Goal: Task Accomplishment & Management: Use online tool/utility

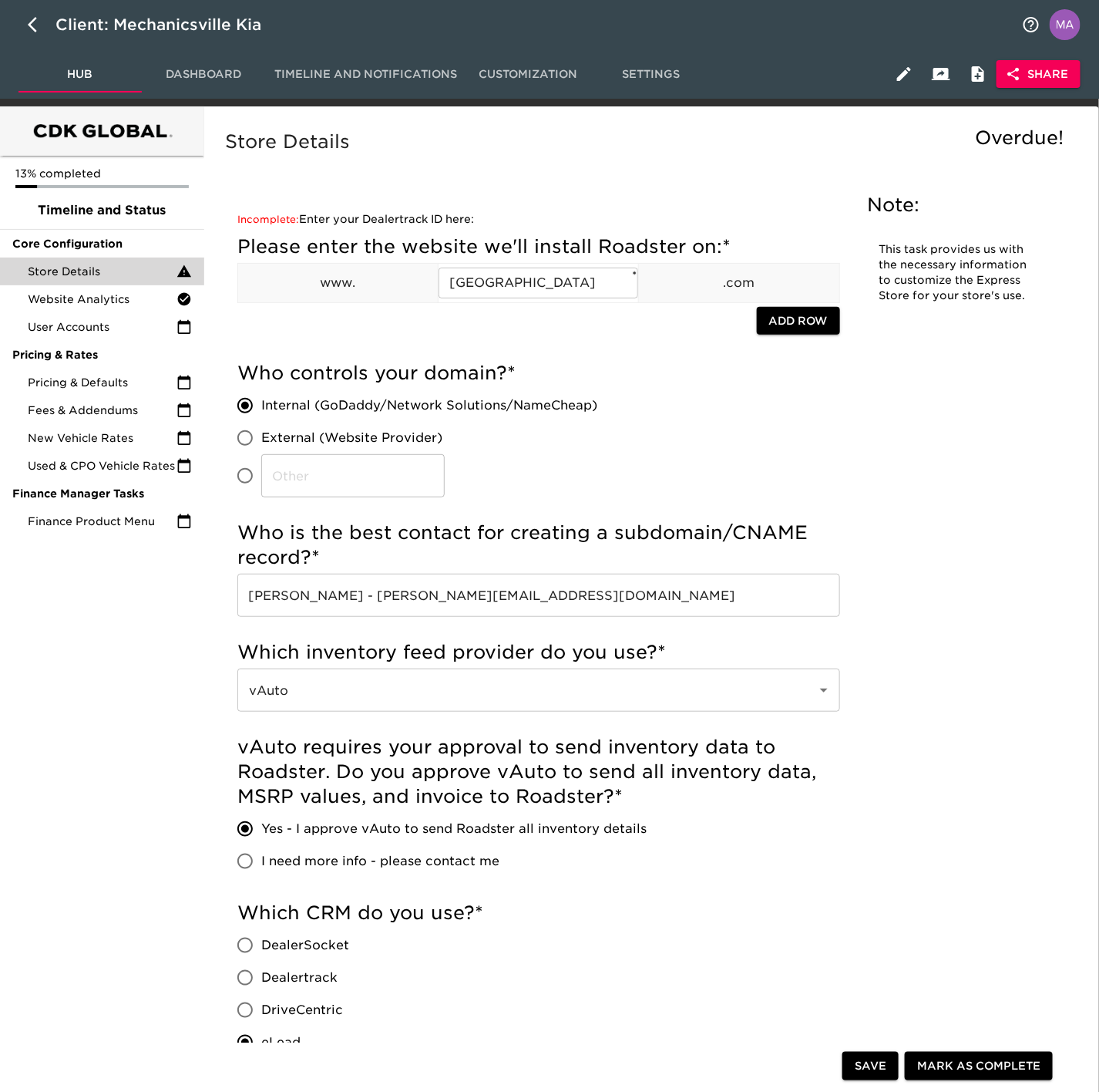
click at [1022, 64] on span "Share" at bounding box center [1038, 74] width 60 height 20
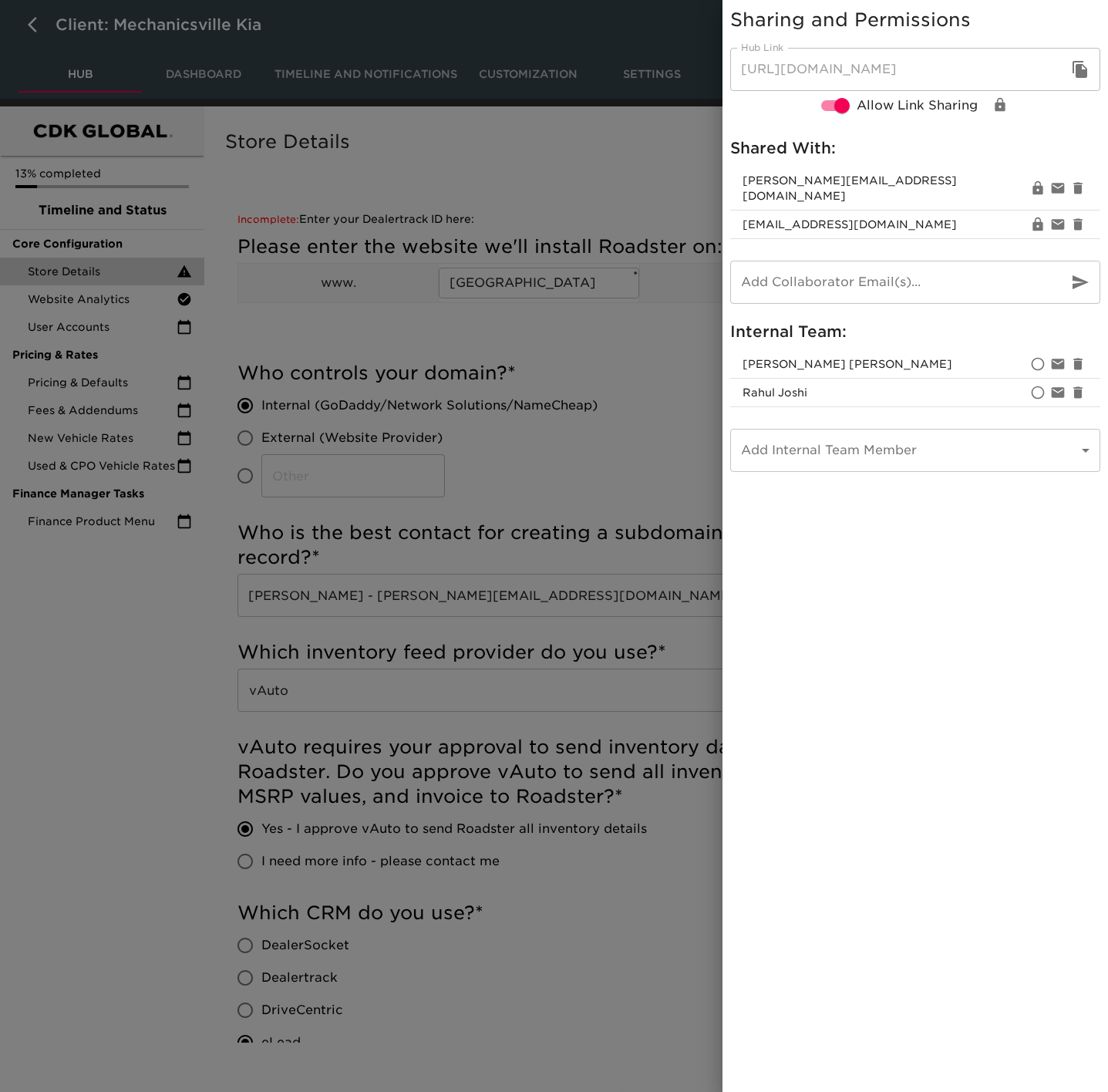
click at [93, 732] on div at bounding box center [554, 546] width 1108 height 1092
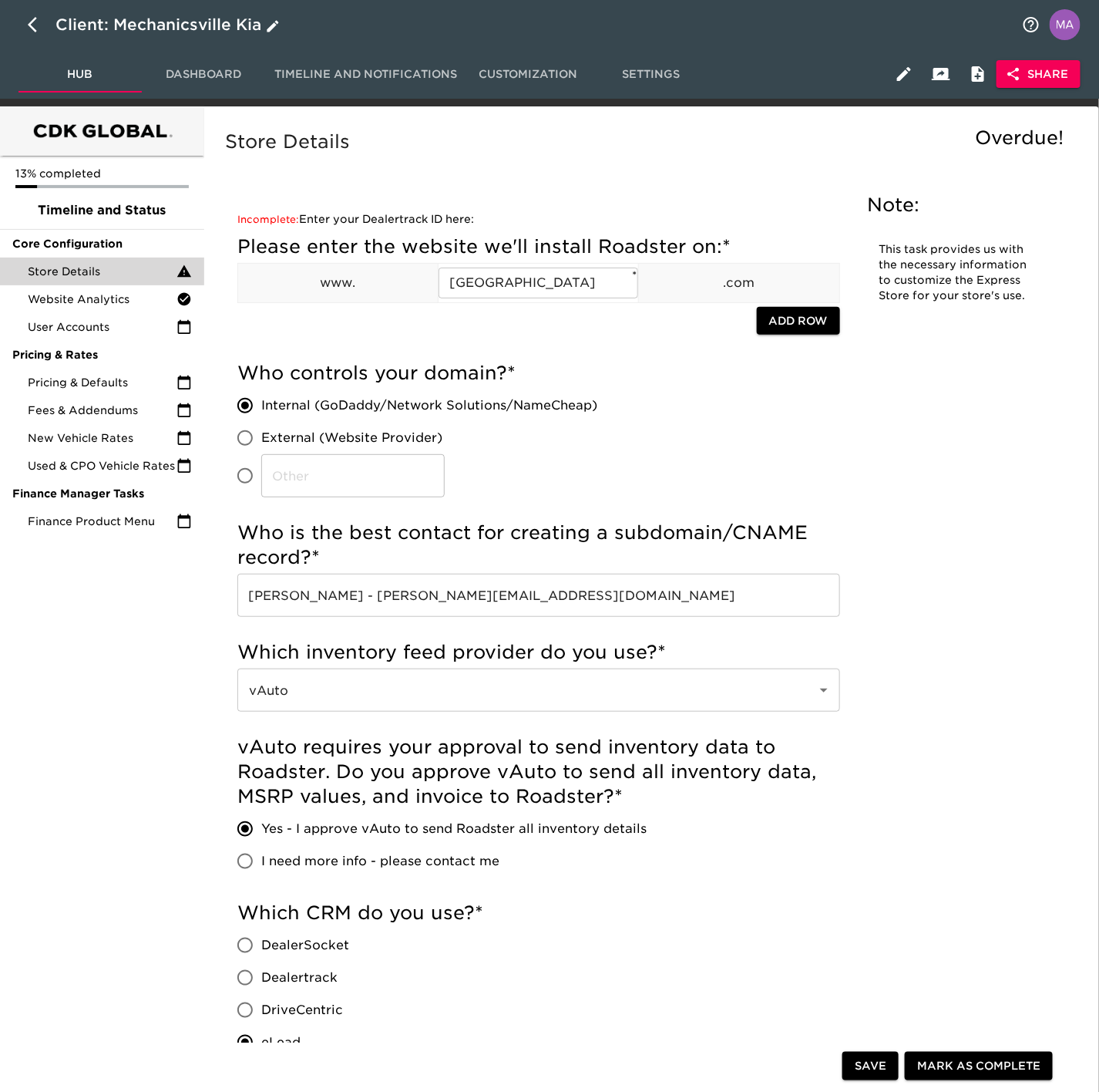
click at [25, 30] on button "button" at bounding box center [37, 25] width 37 height 37
select select "10"
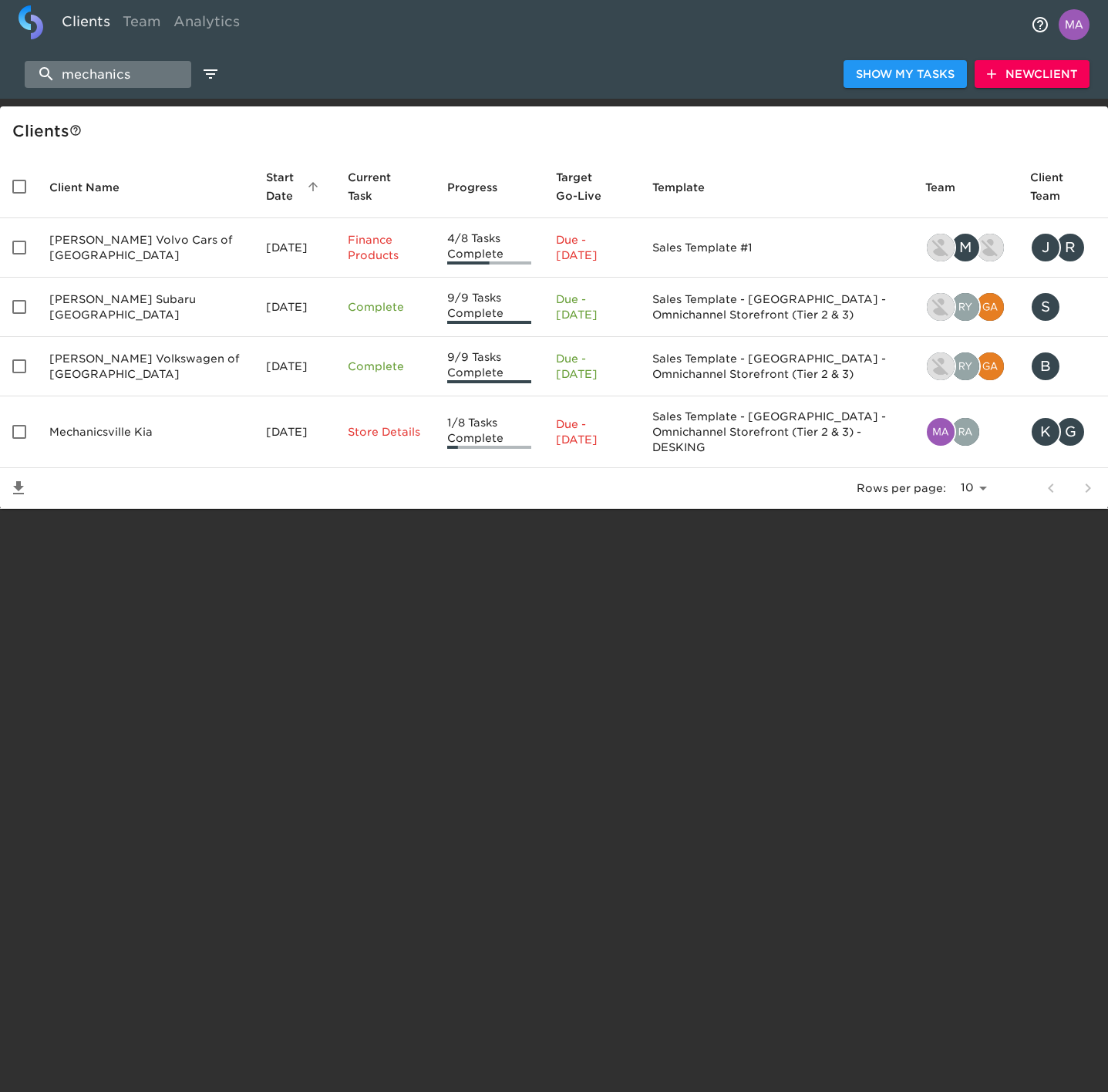
click at [144, 69] on input "mechanics" at bounding box center [107, 74] width 166 height 27
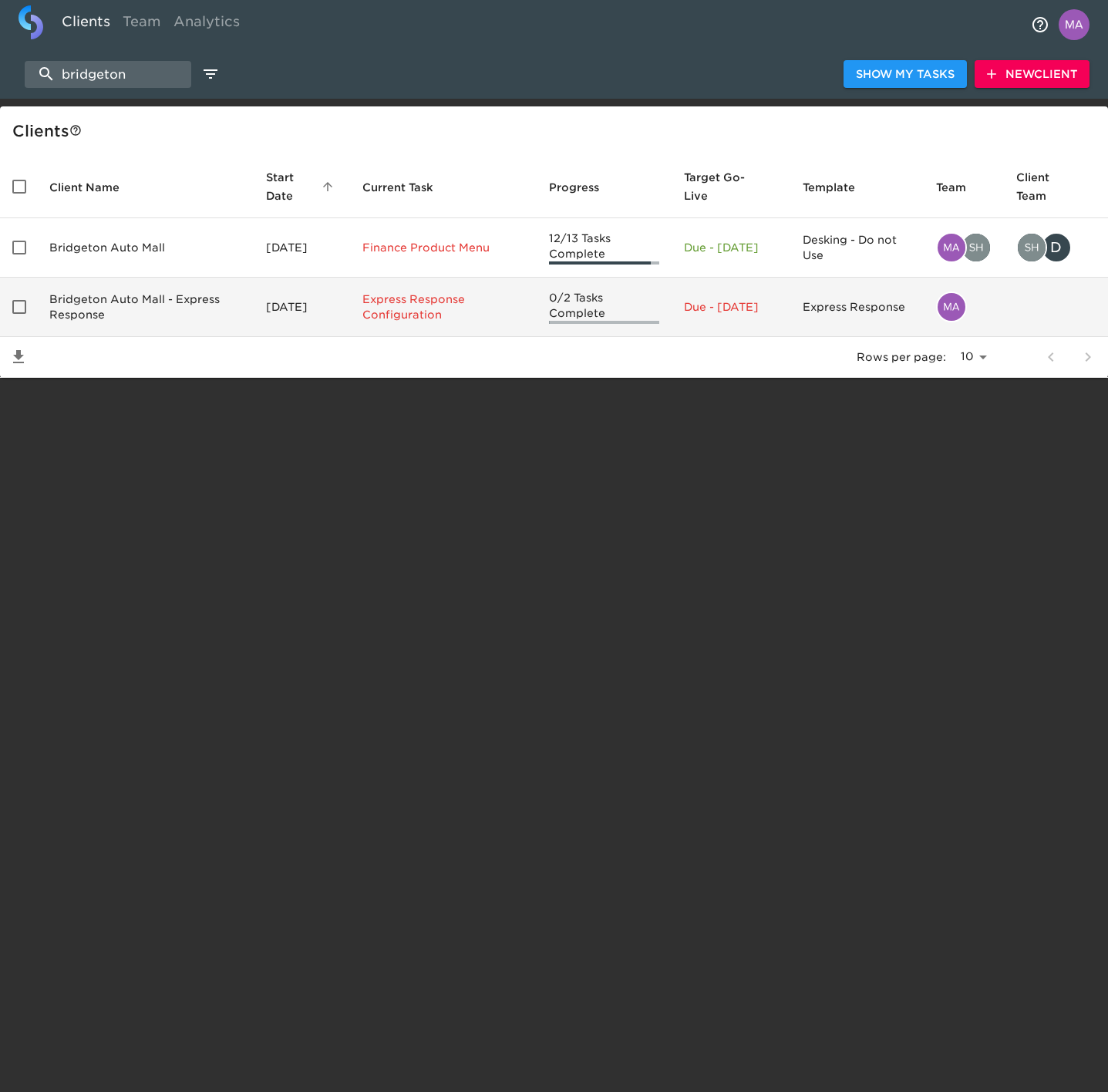
type input "bridgeton"
click at [166, 308] on td "Bridgeton Auto Mall - Express Response" at bounding box center [146, 307] width 217 height 60
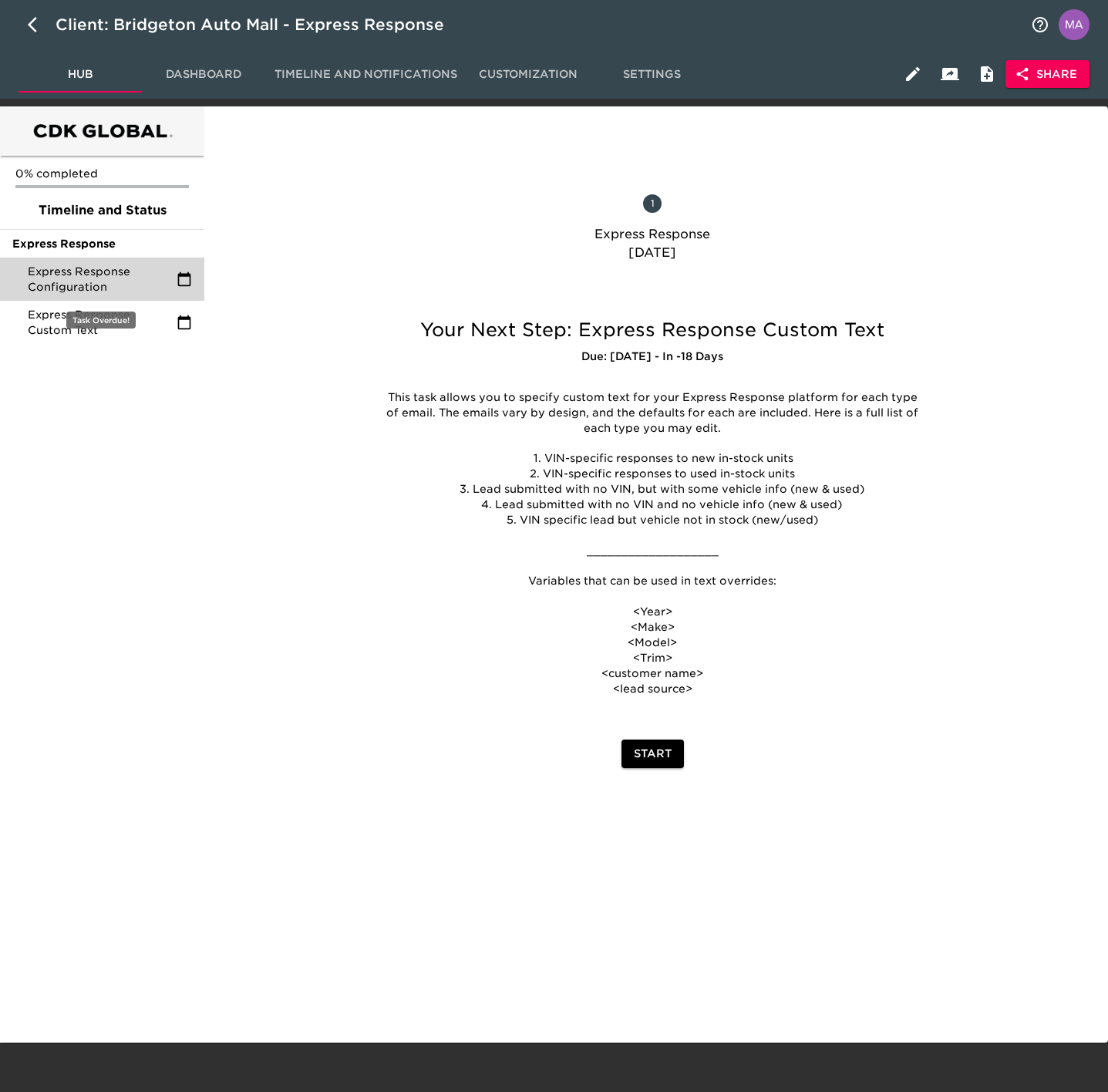
click at [111, 273] on span "Express Response Configuration" at bounding box center [102, 278] width 148 height 31
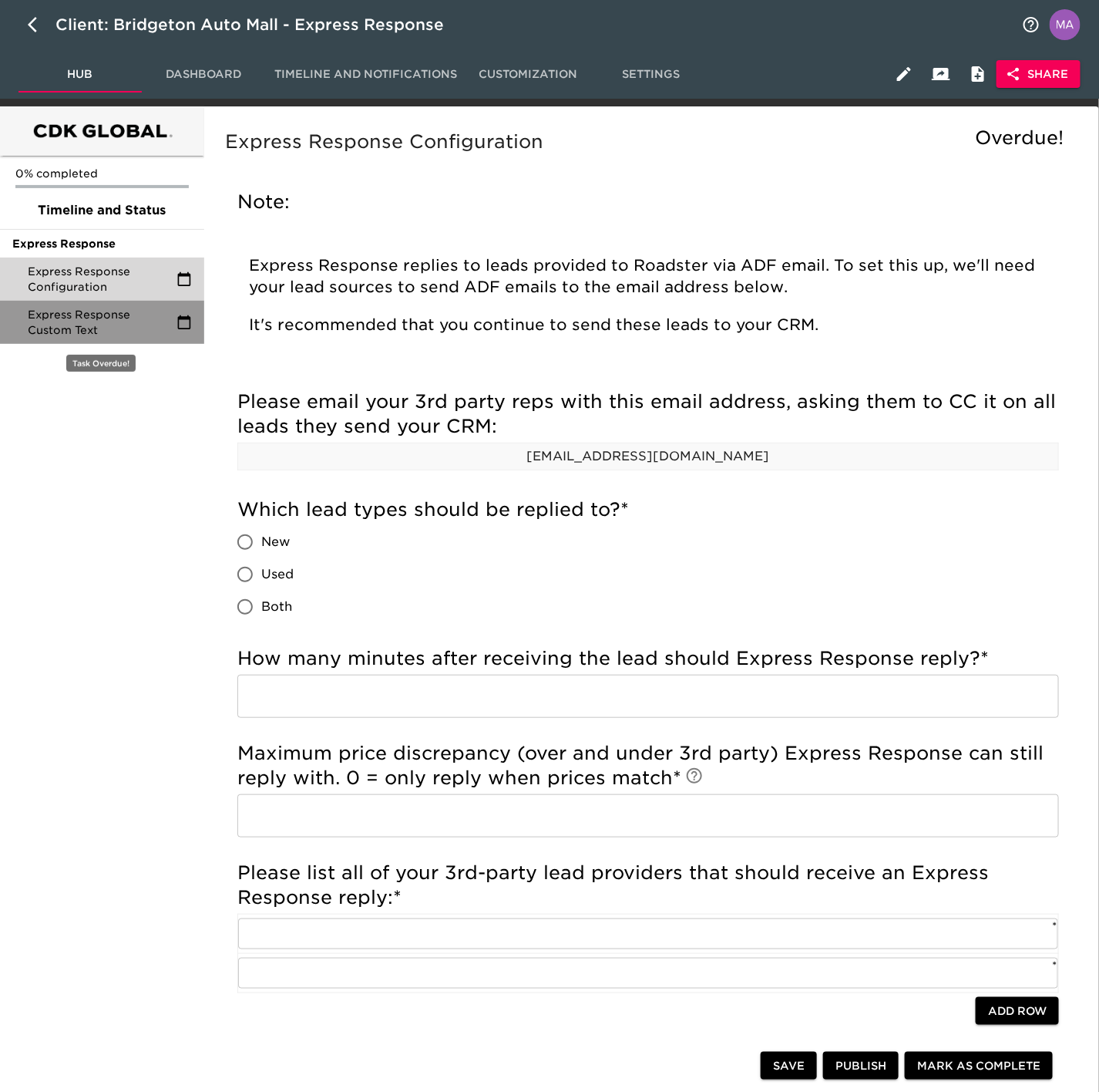
click at [97, 327] on span "Express Response Custom Text" at bounding box center [102, 322] width 148 height 31
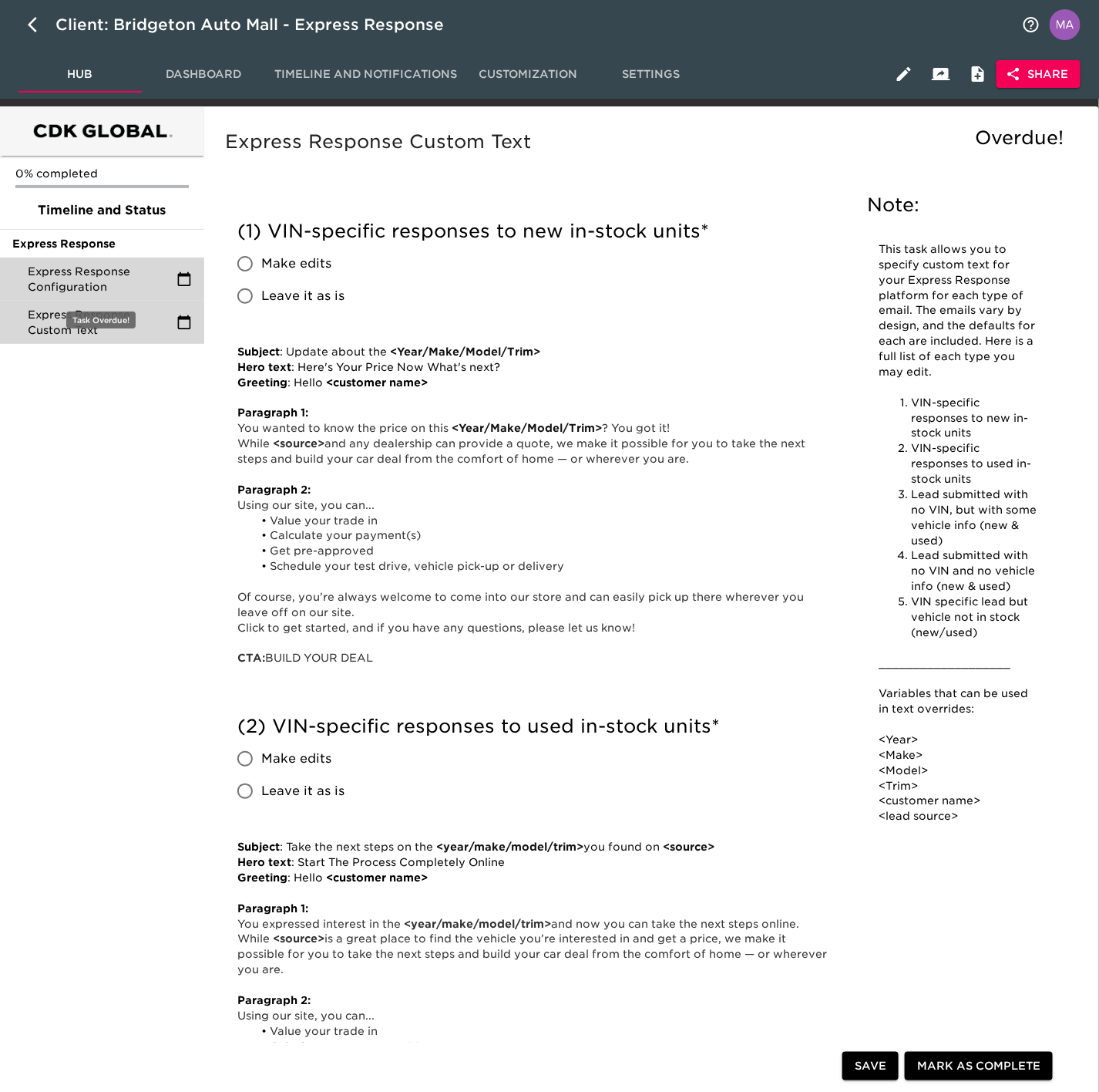
click at [102, 276] on span "Express Response Configuration" at bounding box center [102, 278] width 148 height 31
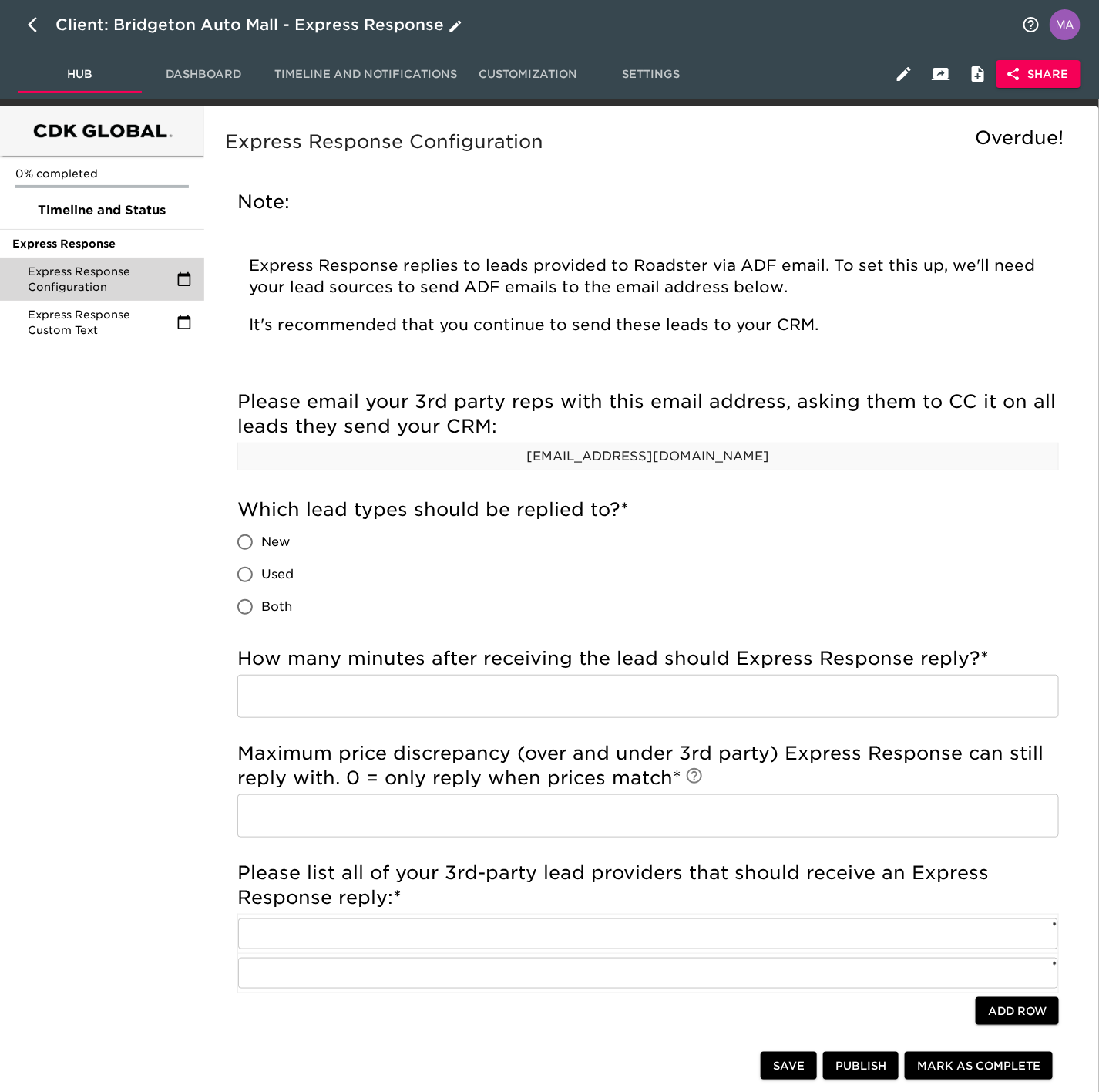
click at [30, 25] on icon "button" at bounding box center [33, 24] width 9 height 16
select select "10"
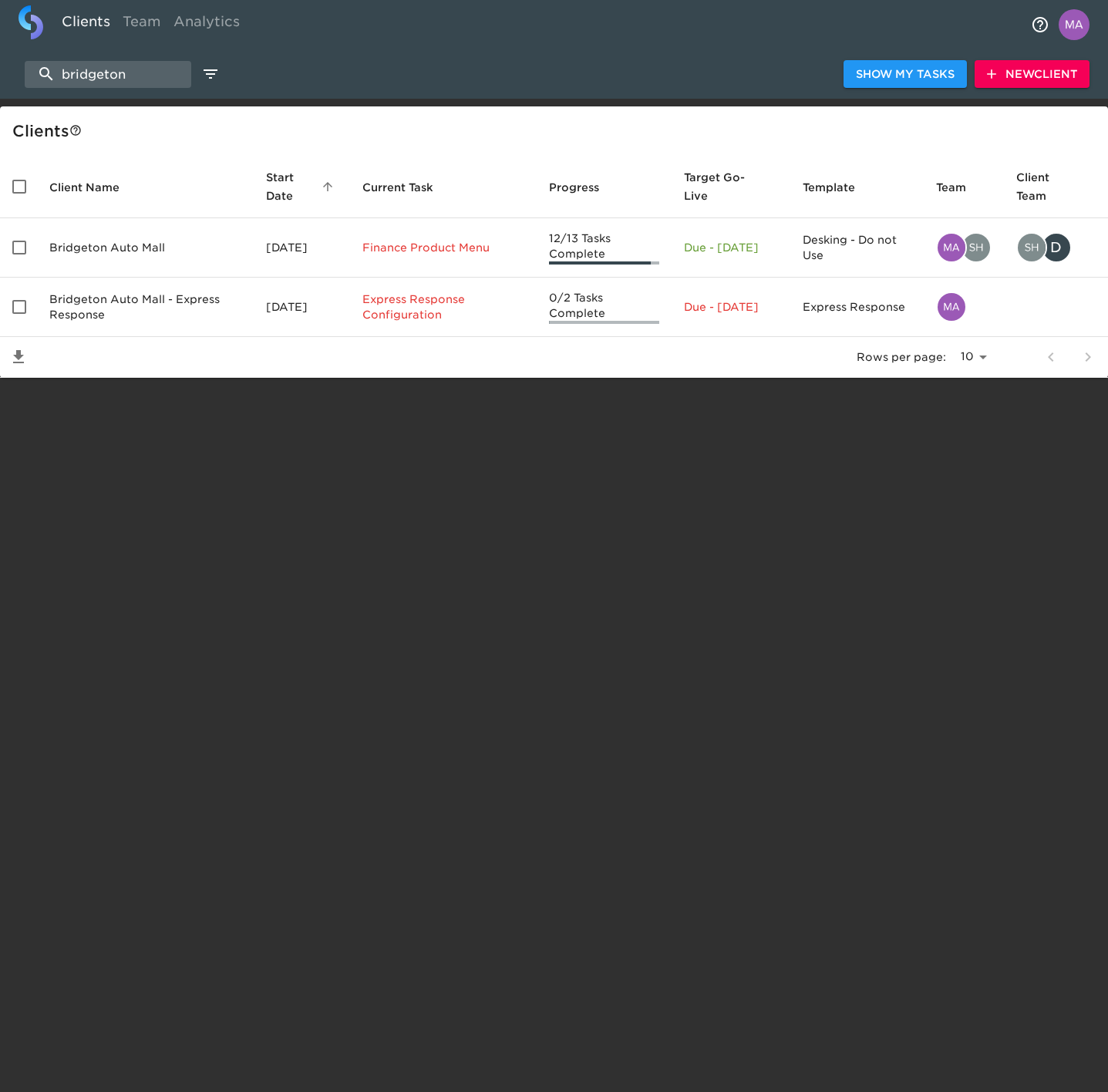
click at [119, 93] on div "[PERSON_NAME] Show My Tasks New Client" at bounding box center [554, 74] width 1108 height 49
click at [119, 73] on input "bridgeton" at bounding box center [107, 74] width 166 height 27
type input "w"
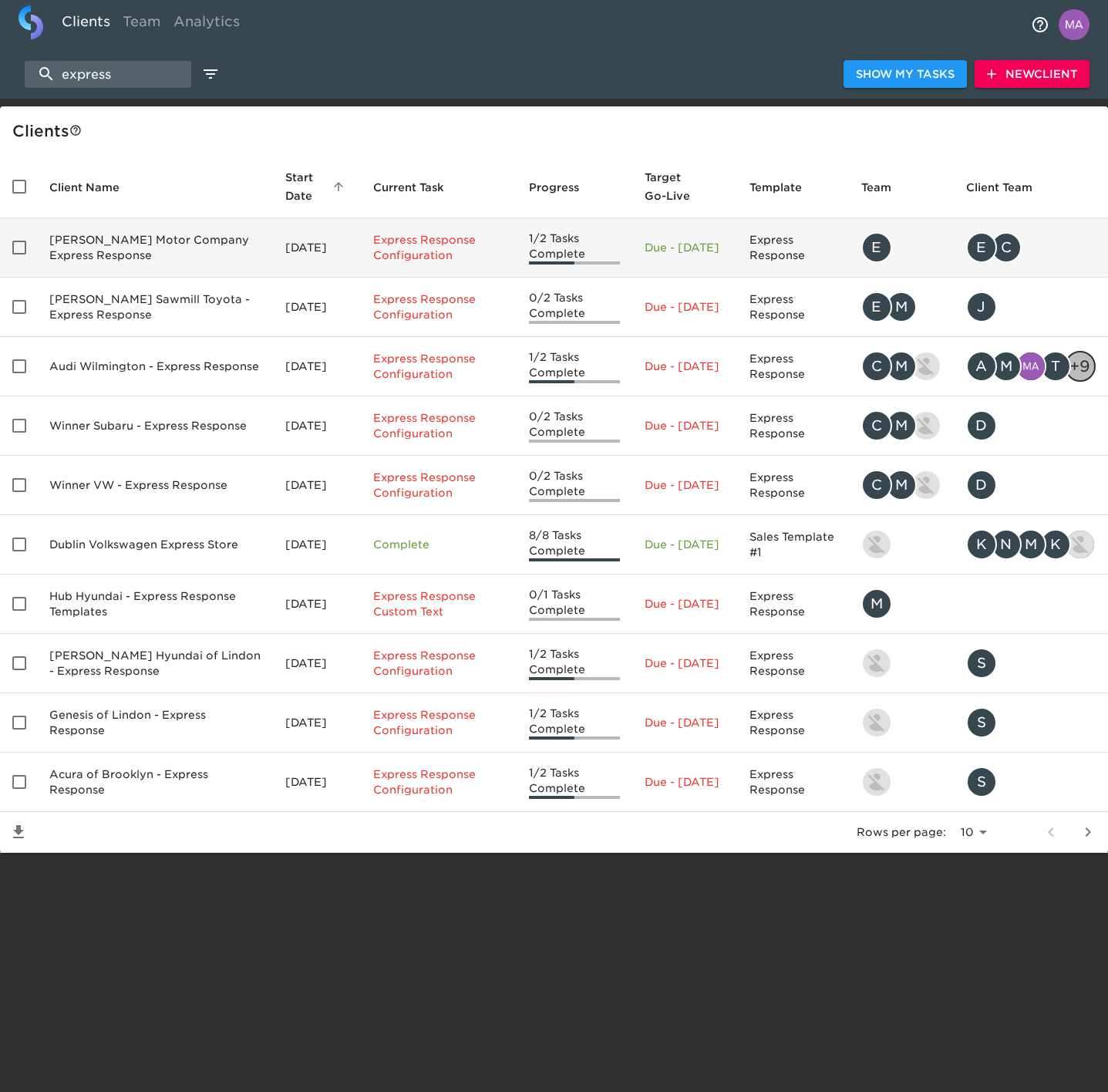
type input "express"
click at [97, 244] on td "[PERSON_NAME] Motor Company Express Response" at bounding box center [155, 248] width 236 height 60
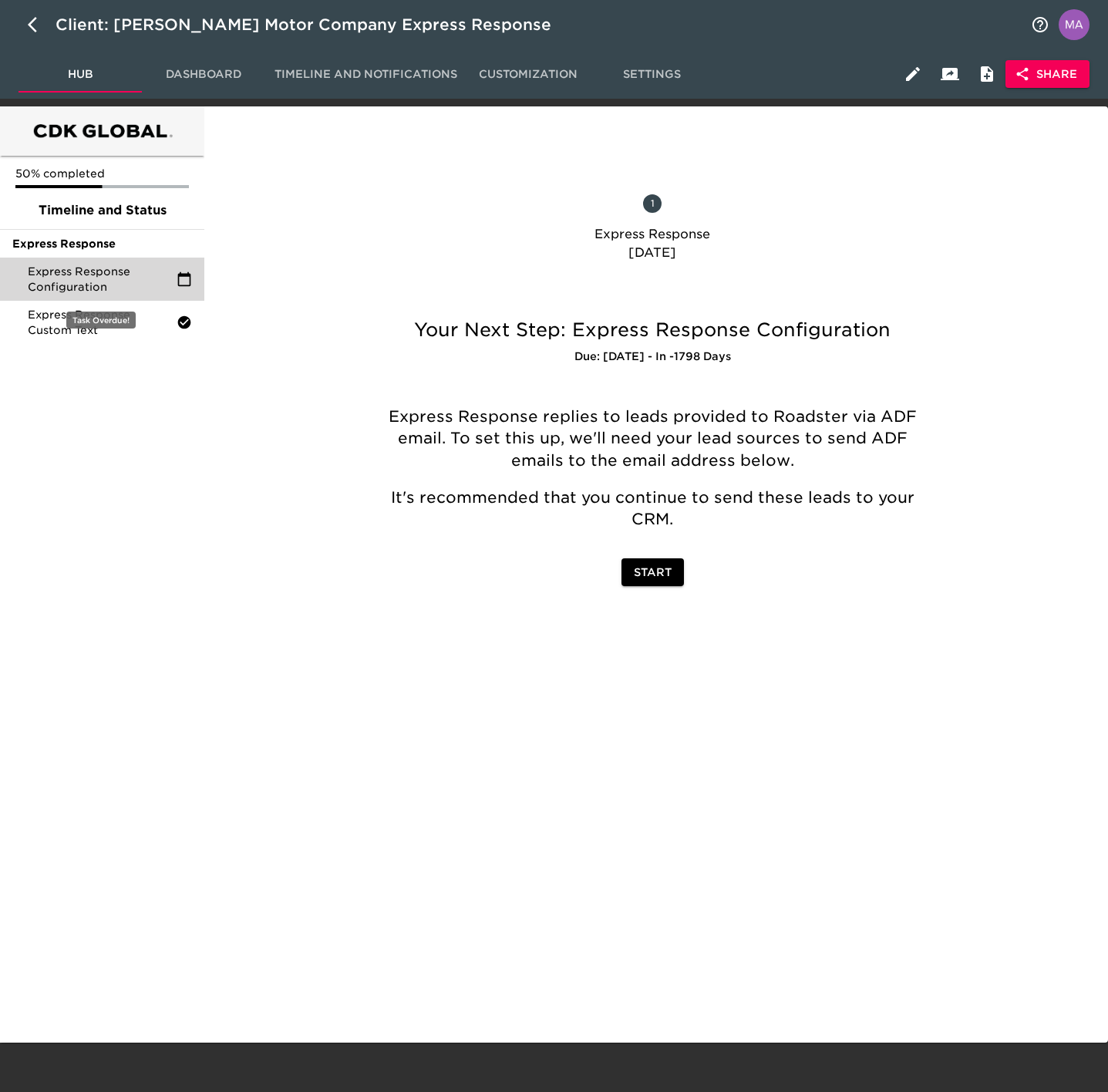
click at [105, 266] on span "Express Response Configuration" at bounding box center [102, 278] width 148 height 31
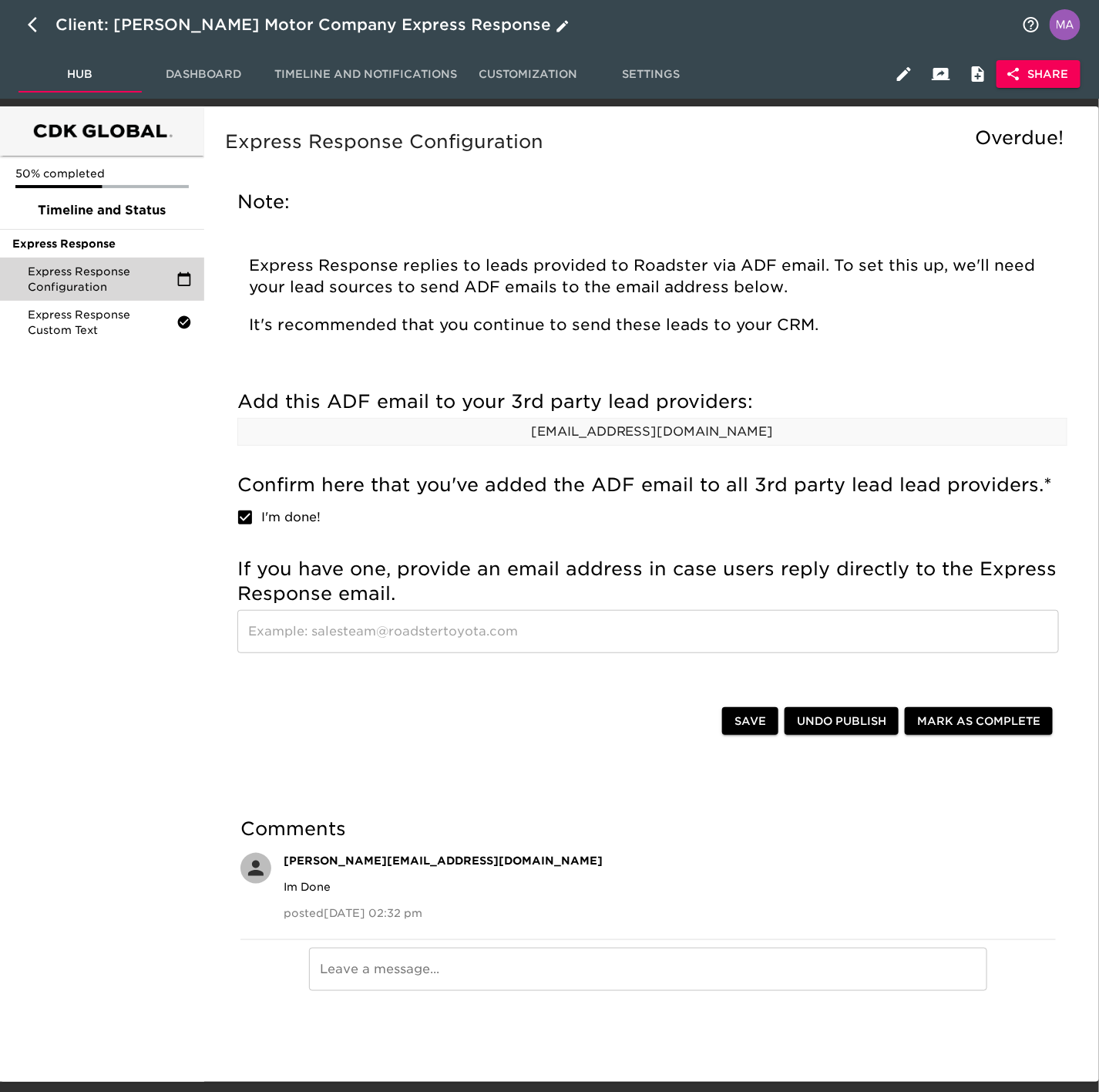
click at [25, 25] on button "button" at bounding box center [37, 25] width 37 height 37
select select "10"
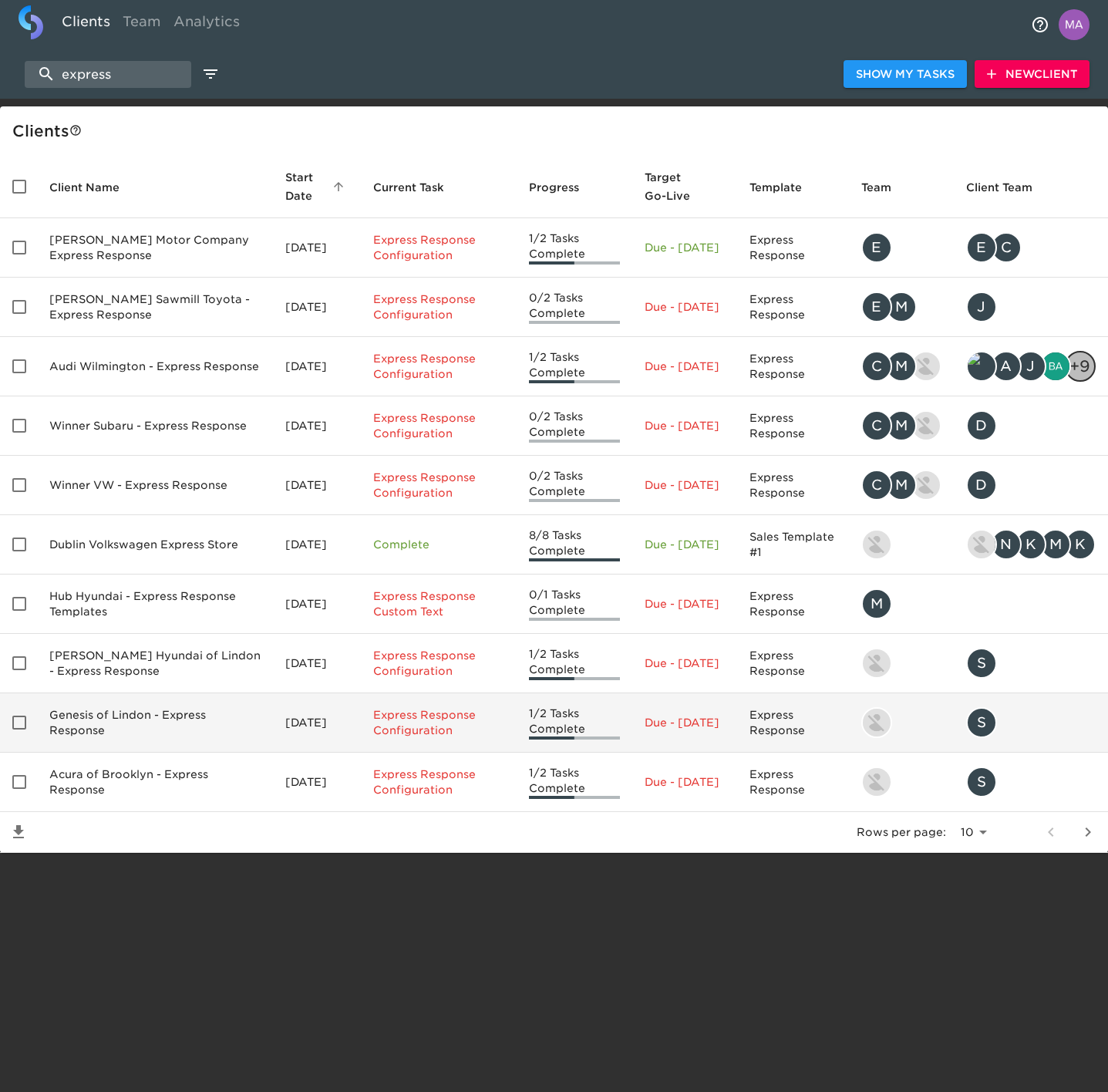
click at [178, 702] on td "Genesis of Lindon - Express Response" at bounding box center [155, 723] width 236 height 60
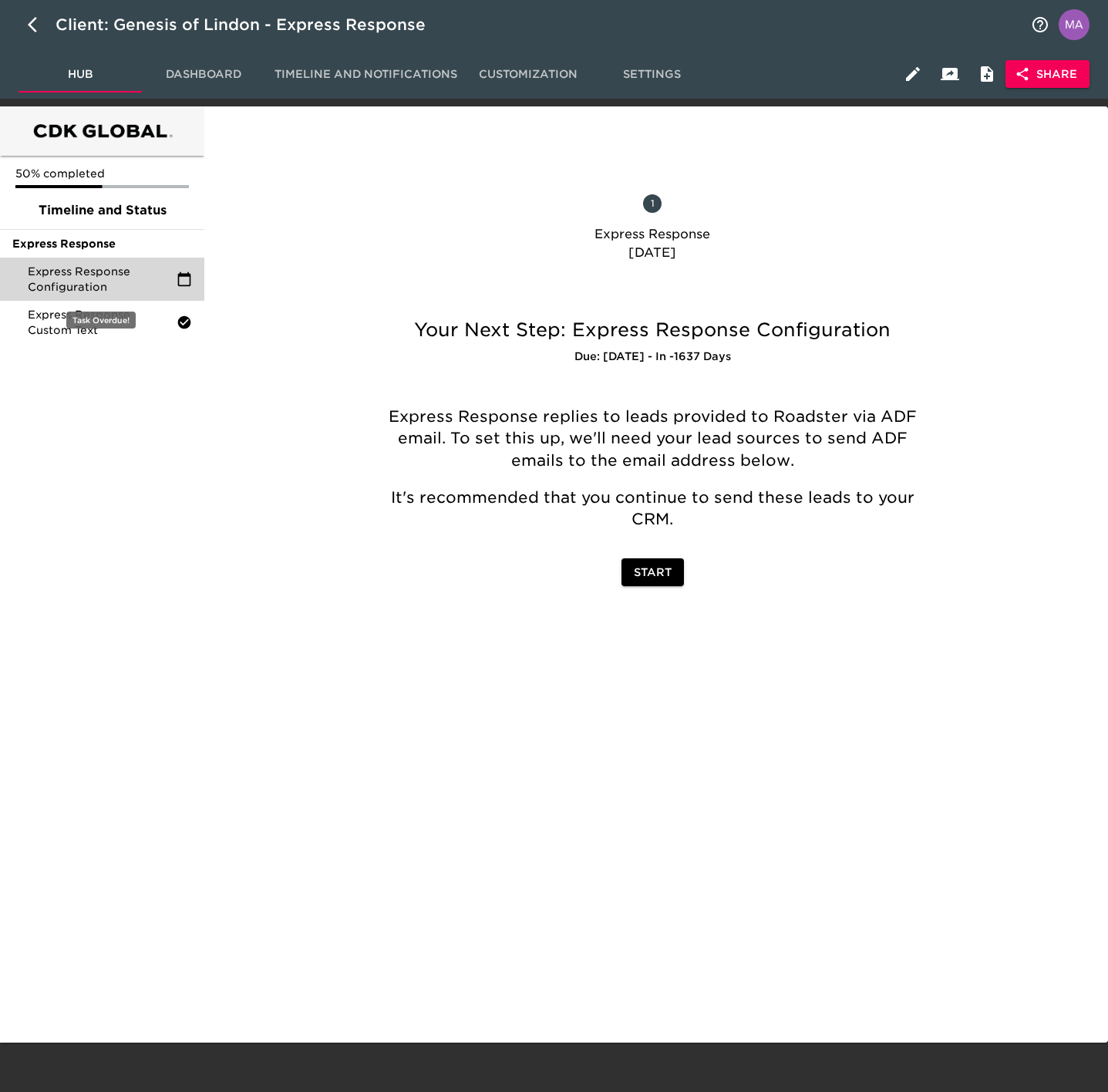
click at [105, 281] on span "Express Response Configuration" at bounding box center [102, 278] width 148 height 31
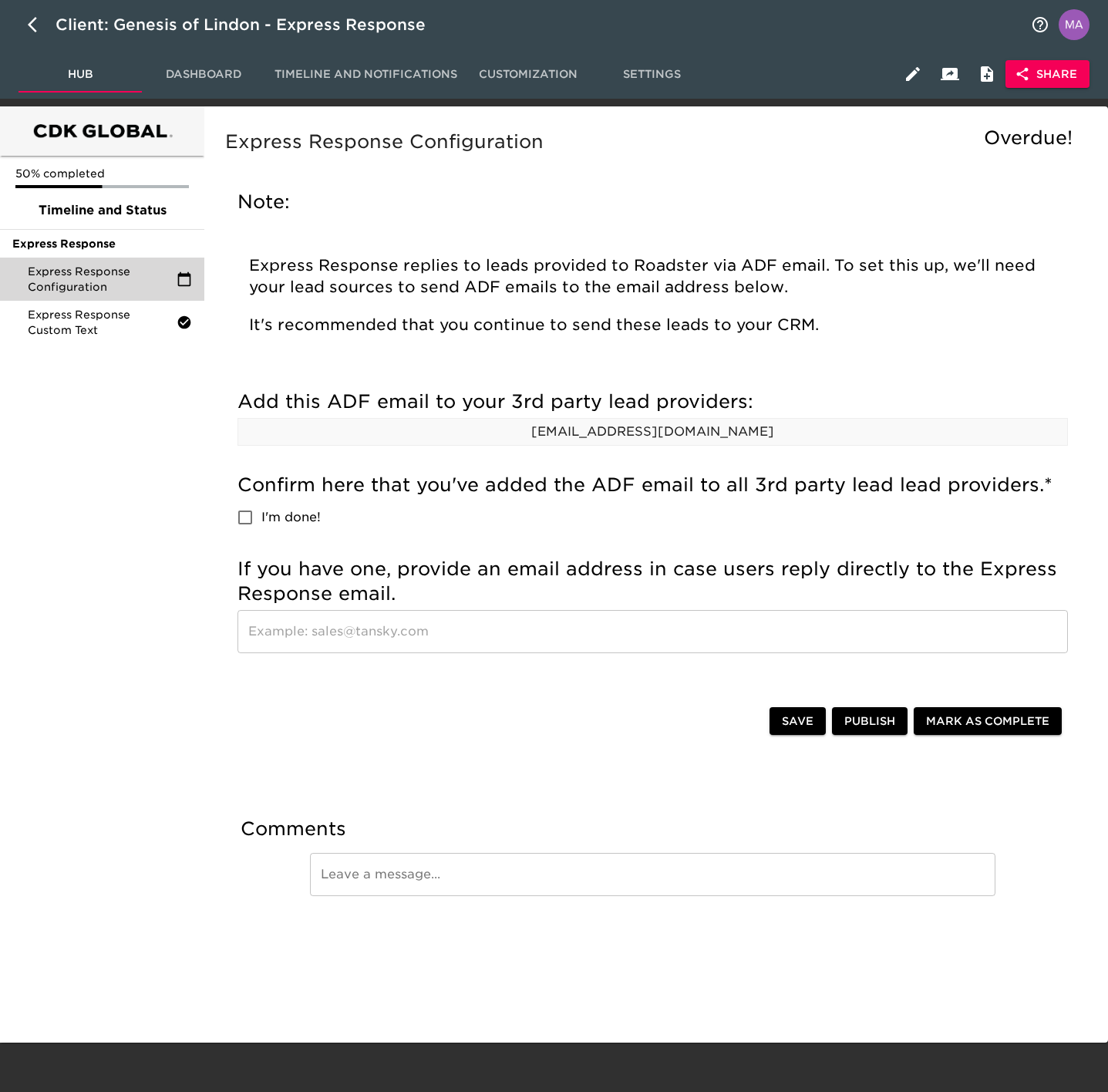
click at [127, 403] on div "50% completed Timeline and Status Express Response Express Response Configurati…" at bounding box center [102, 574] width 204 height 936
click at [136, 543] on div "50% completed Timeline and Status Express Response Express Response Configurati…" at bounding box center [102, 574] width 204 height 936
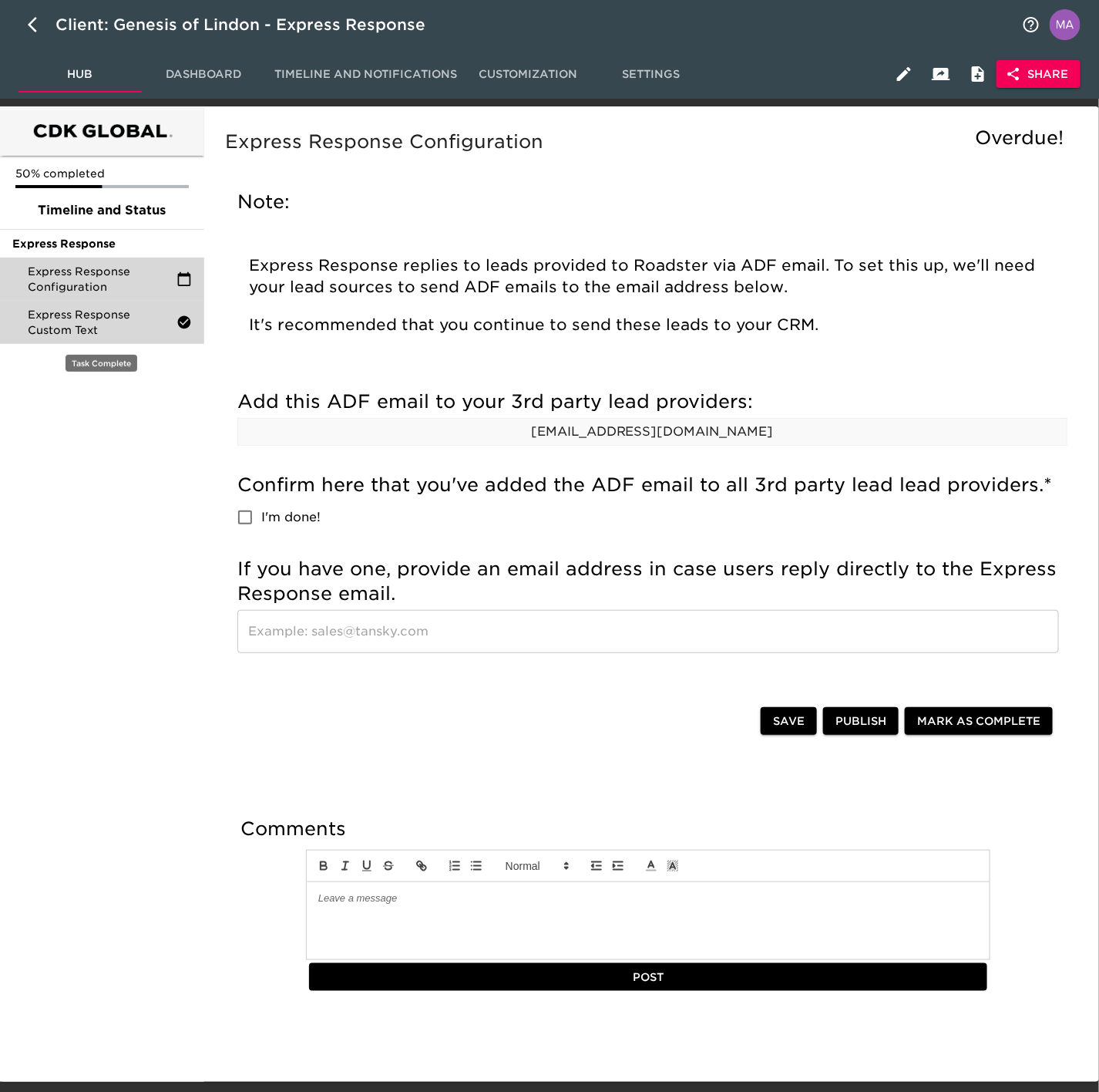
click at [53, 324] on span "Express Response Custom Text" at bounding box center [102, 322] width 148 height 31
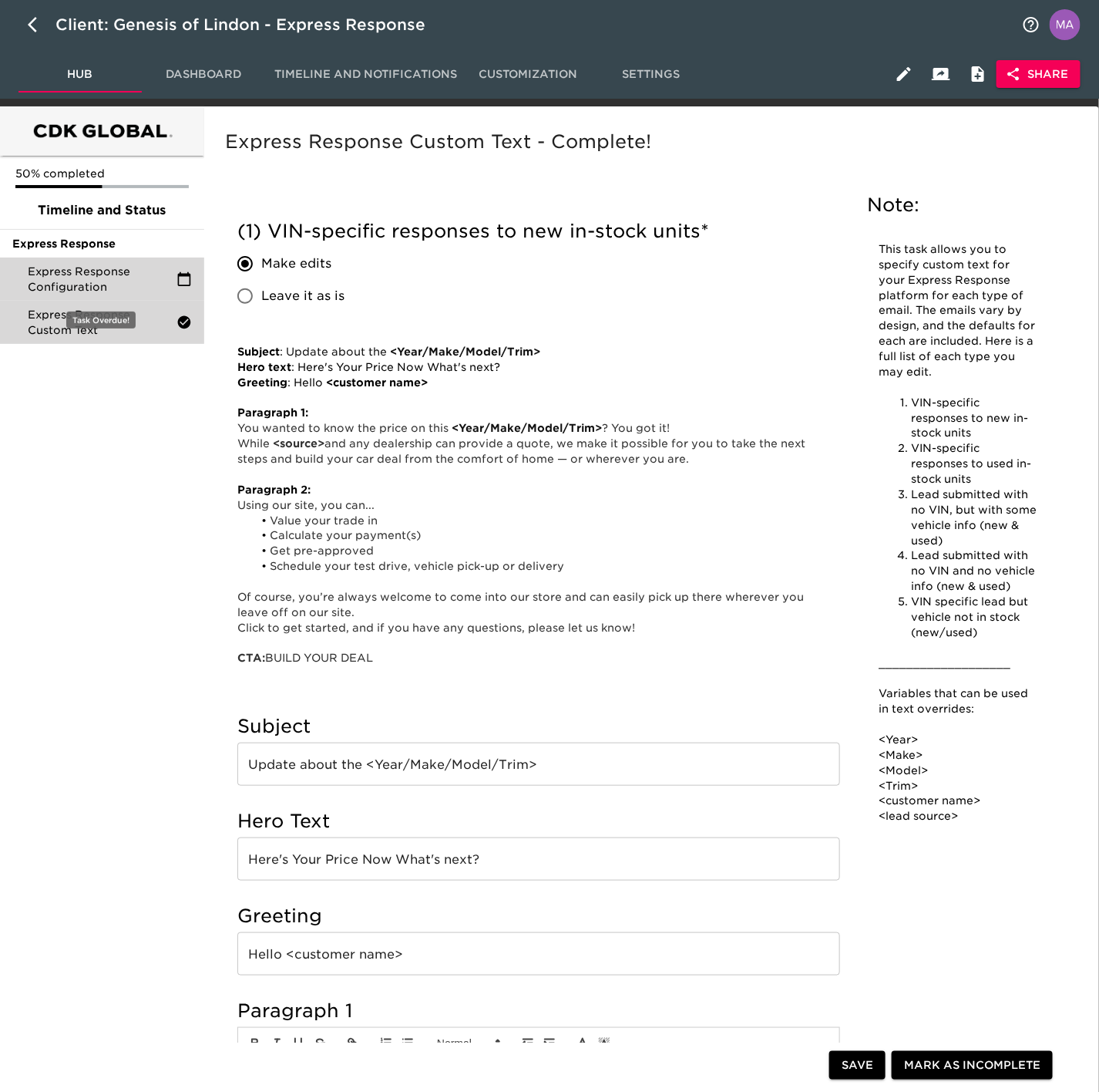
click at [90, 269] on span "Express Response Configuration" at bounding box center [102, 278] width 148 height 31
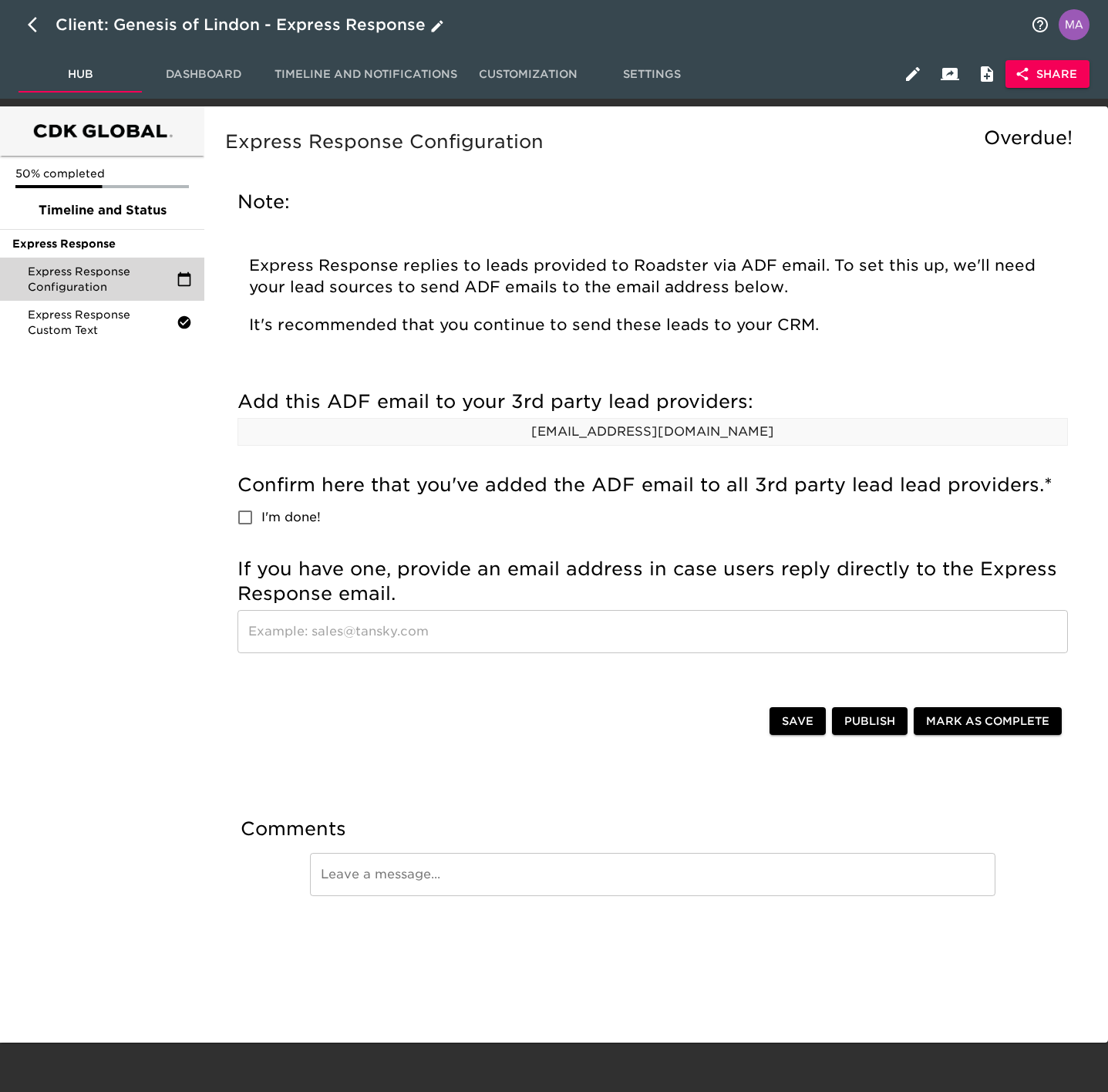
click at [35, 25] on icon "button" at bounding box center [37, 25] width 19 height 19
select select "10"
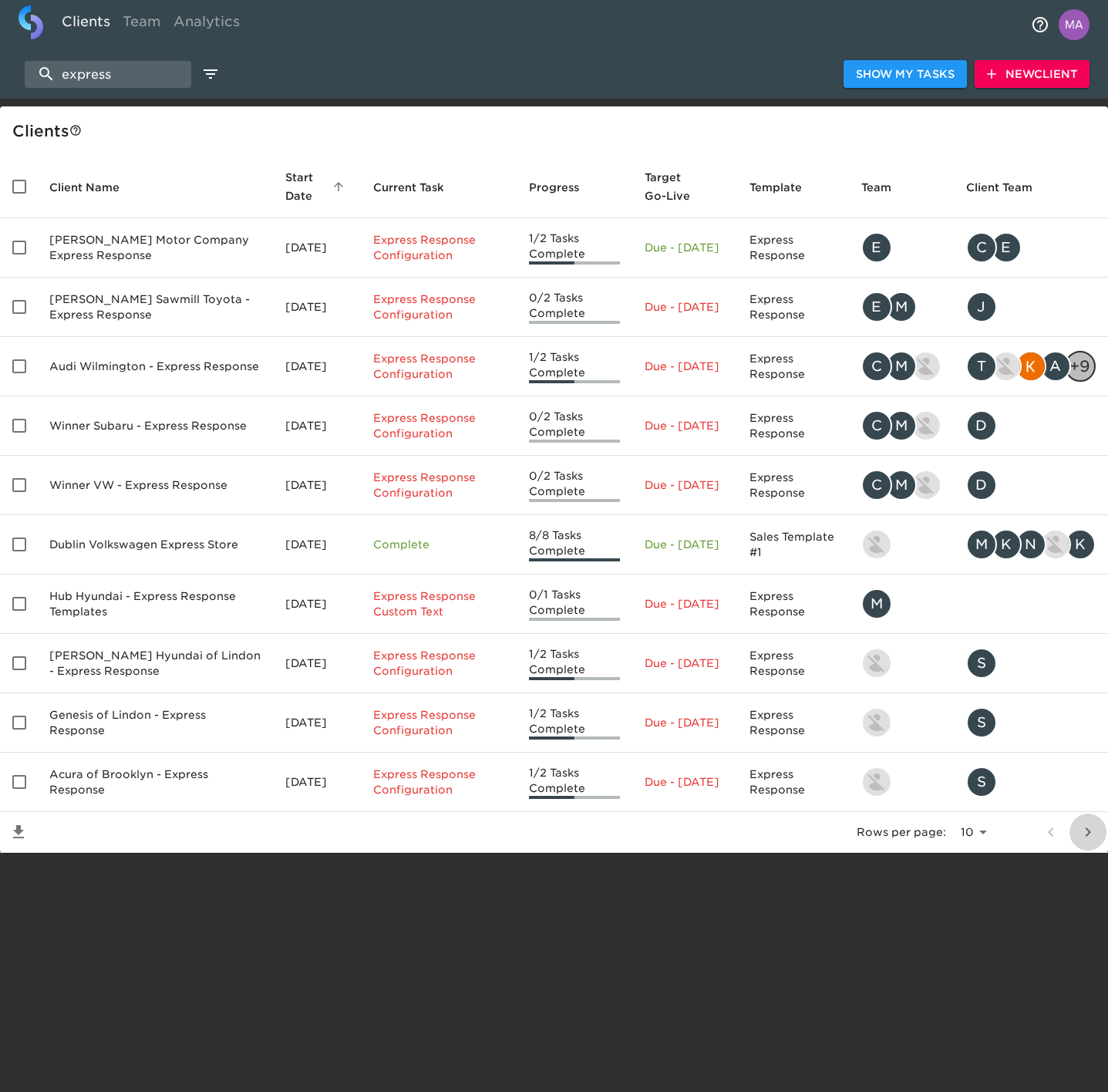
click at [1095, 838] on icon "next page" at bounding box center [1088, 832] width 19 height 19
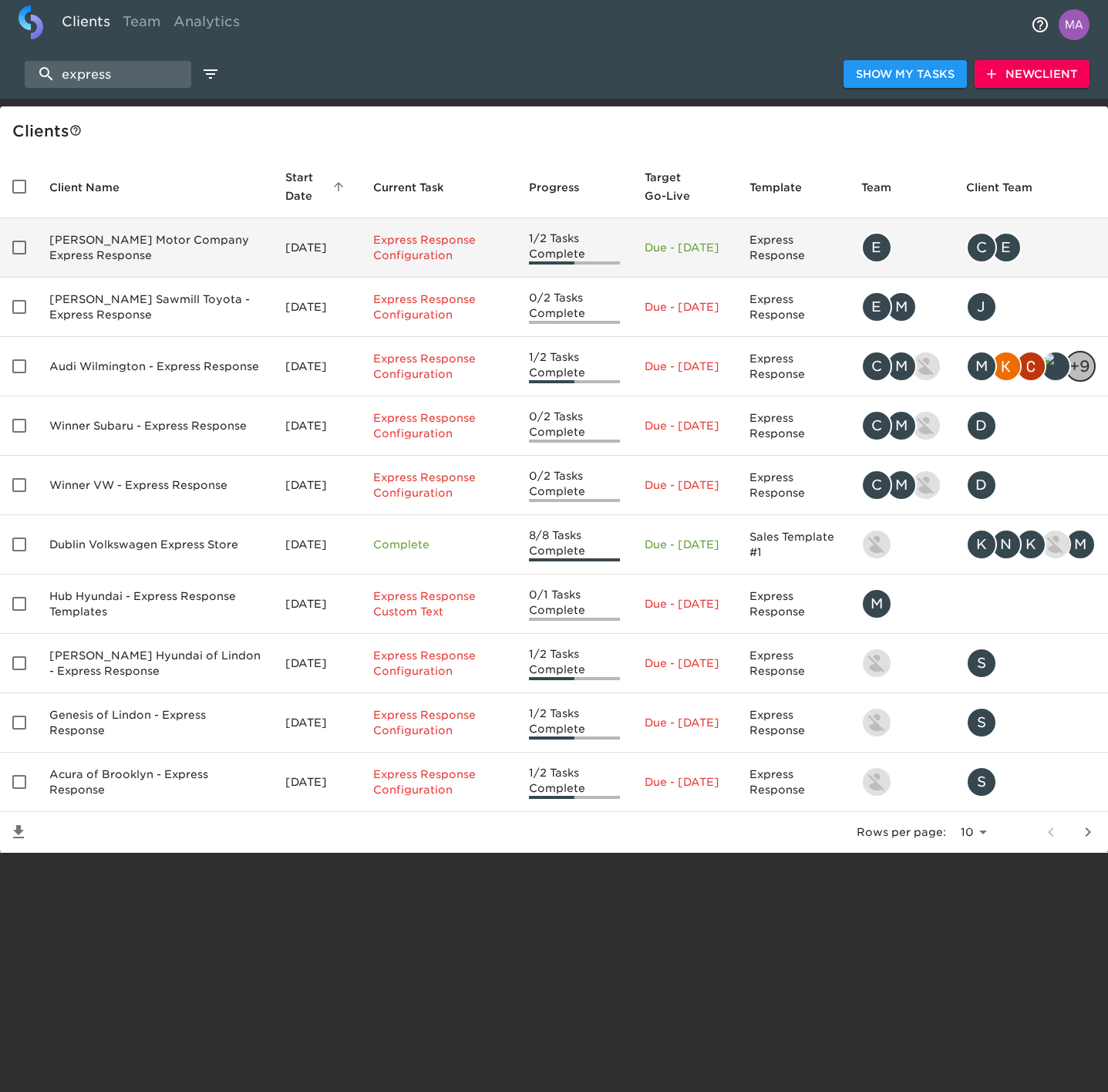
click at [189, 257] on td "[PERSON_NAME] Motor Company Express Response" at bounding box center [155, 248] width 236 height 60
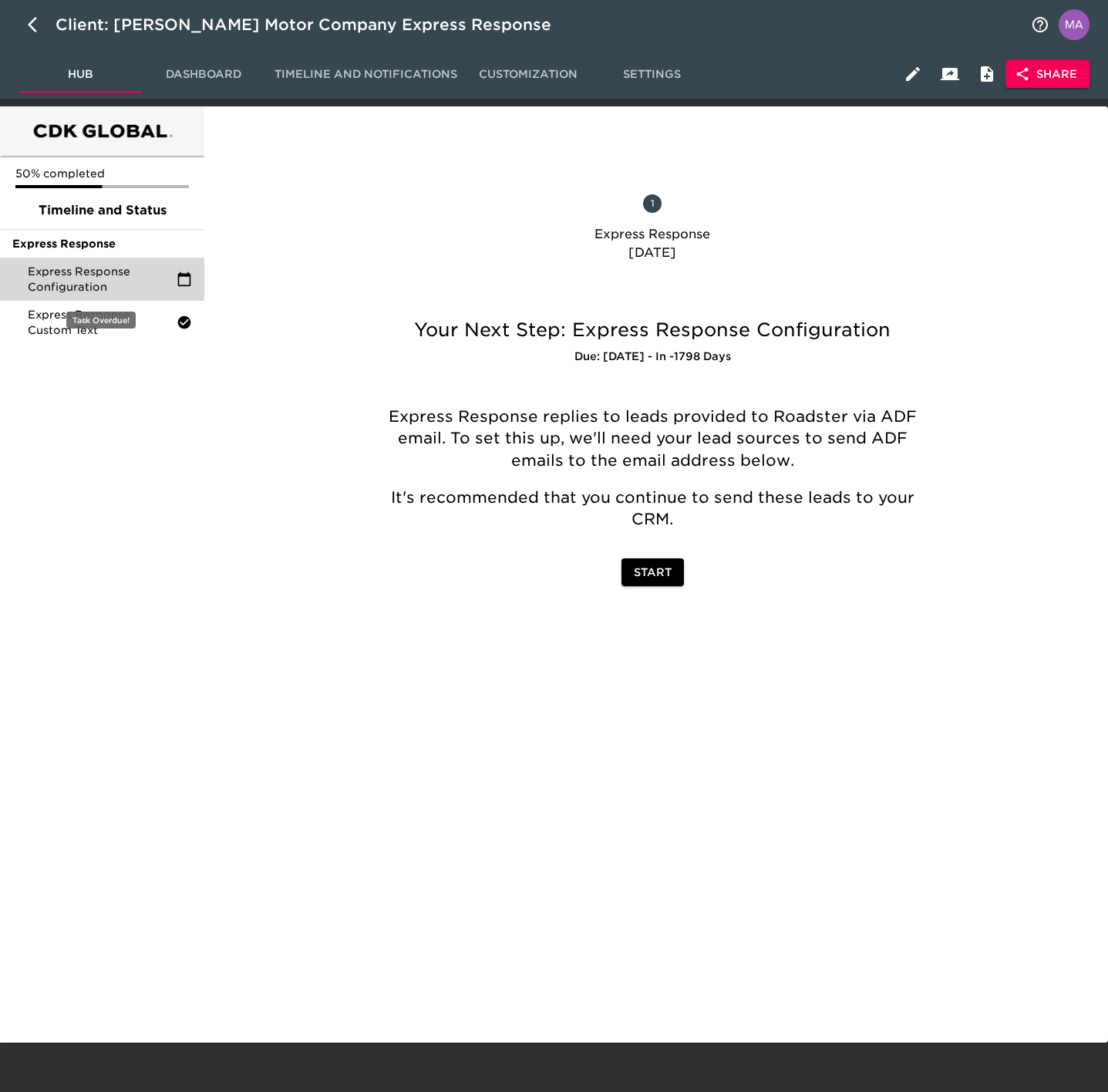
click at [135, 264] on span "Express Response Configuration" at bounding box center [102, 278] width 148 height 31
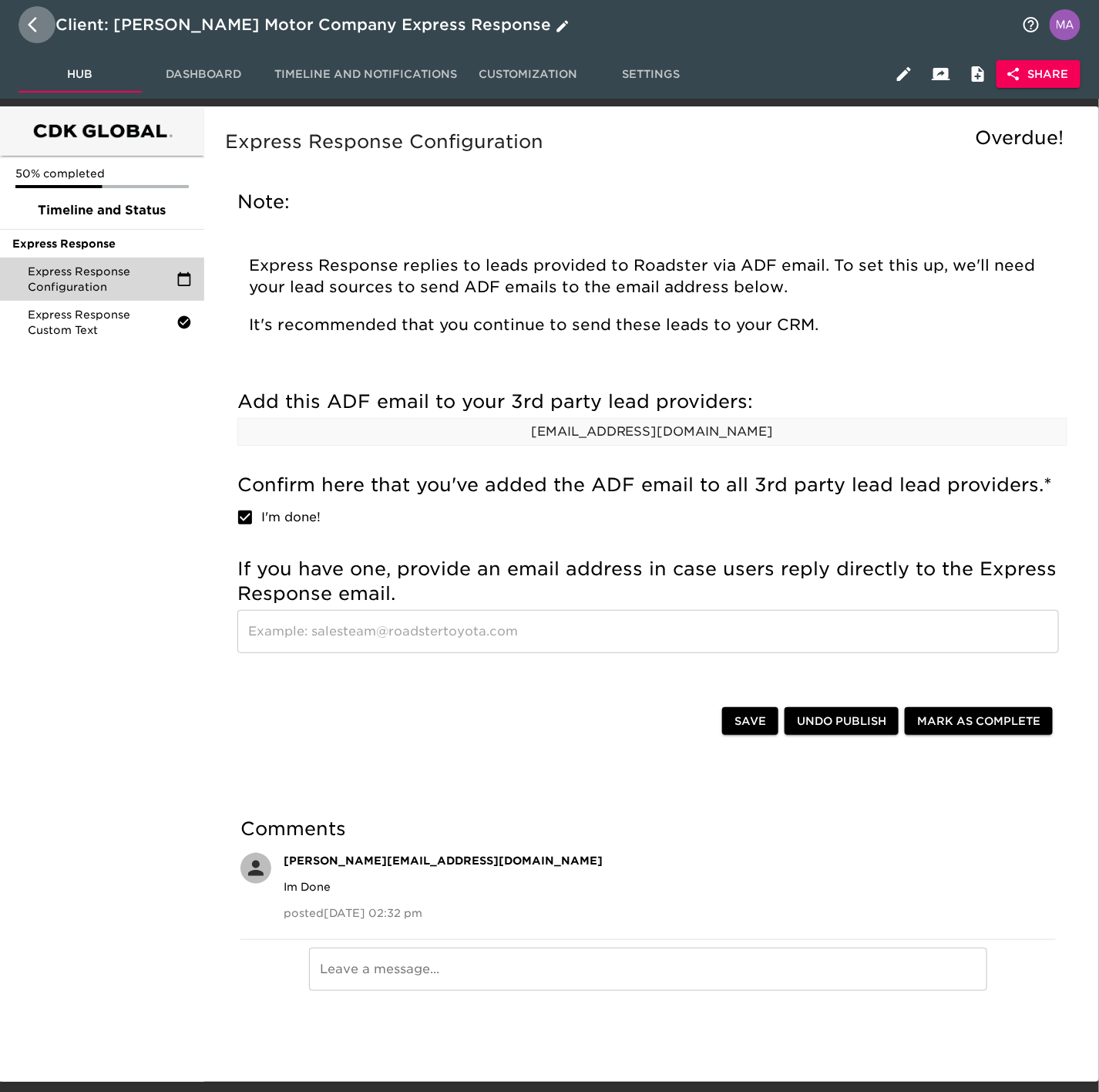
click at [21, 24] on button "button" at bounding box center [37, 25] width 37 height 37
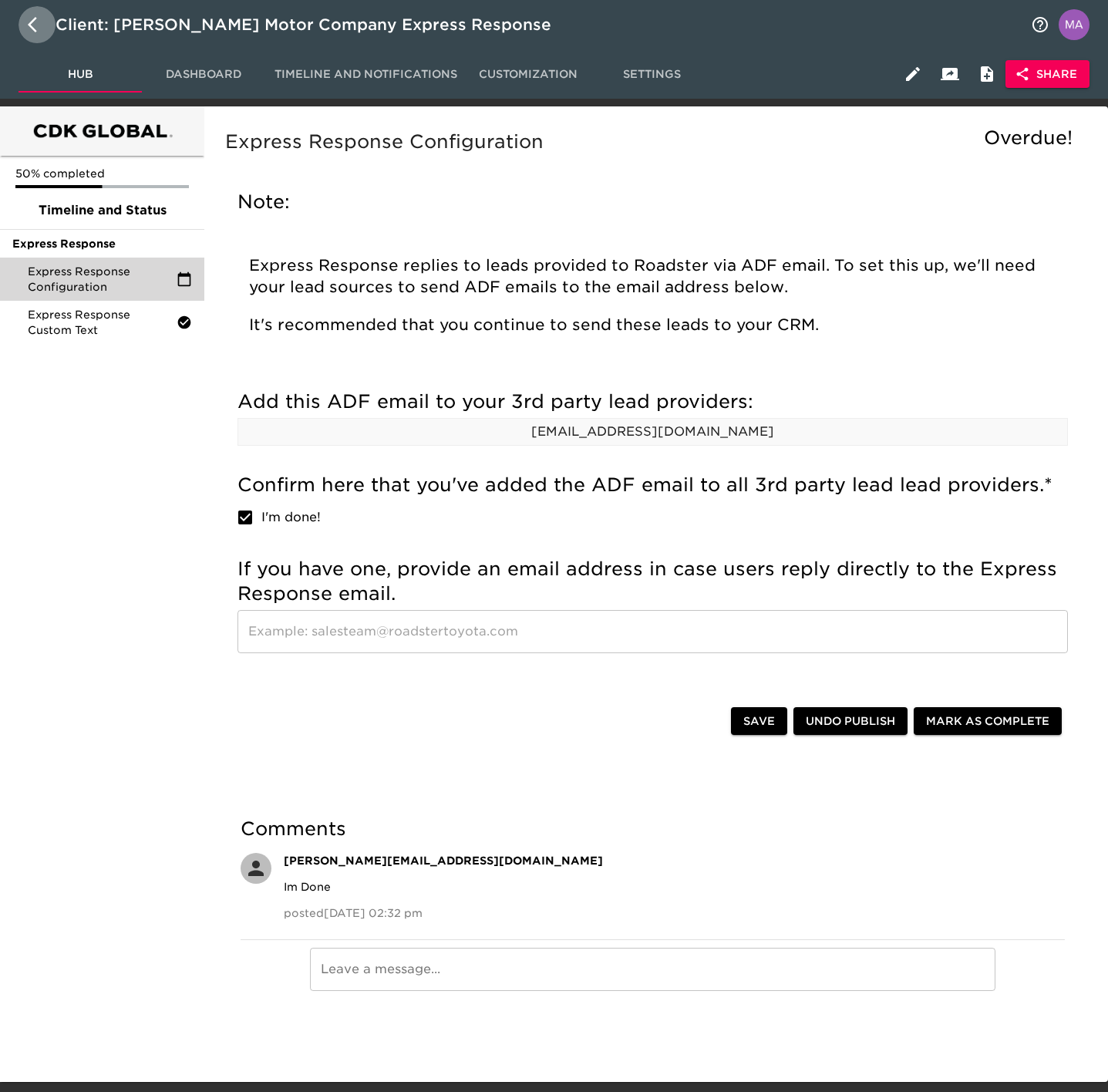
select select "10"
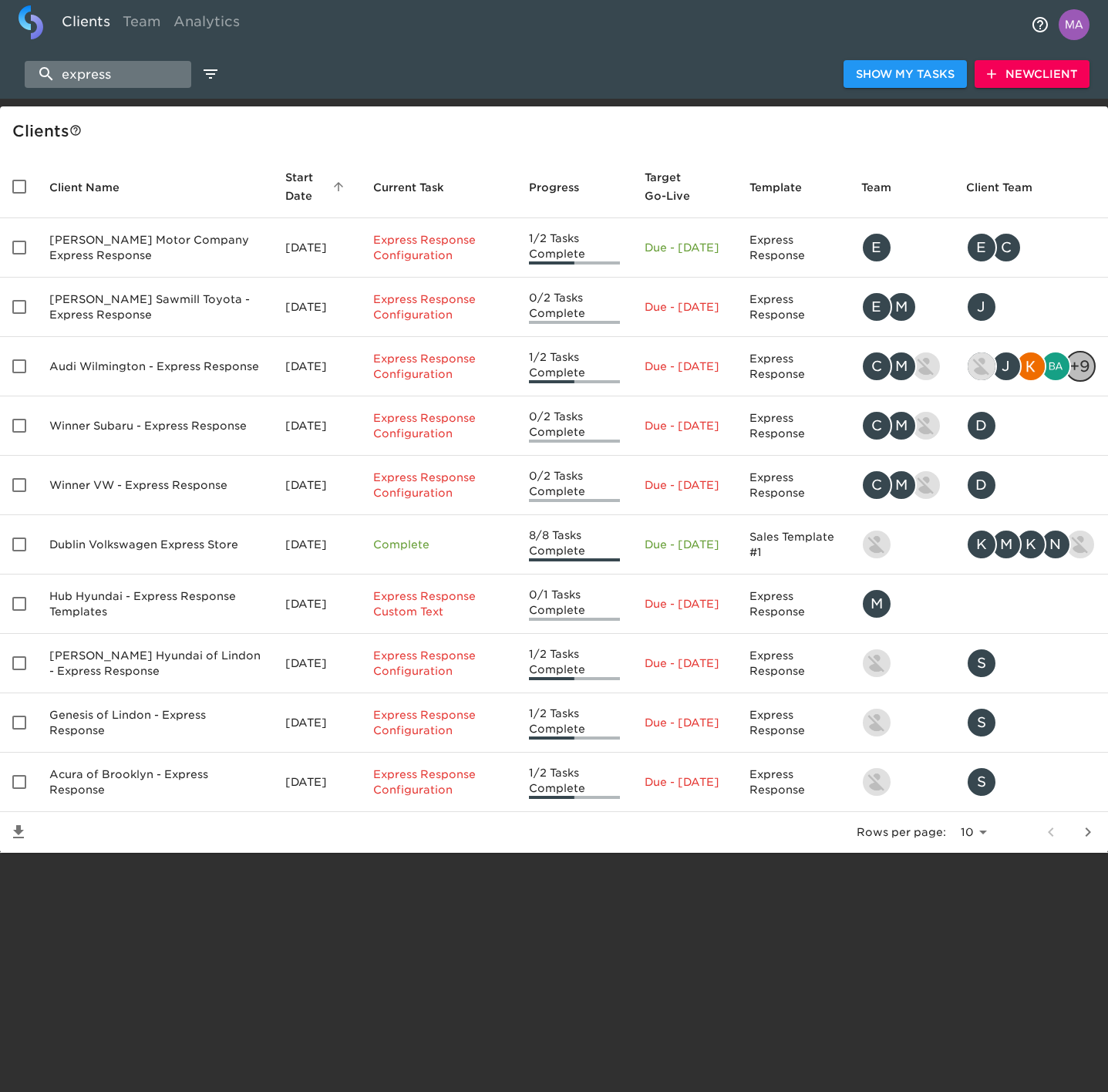
click at [144, 78] on input "express" at bounding box center [107, 74] width 166 height 27
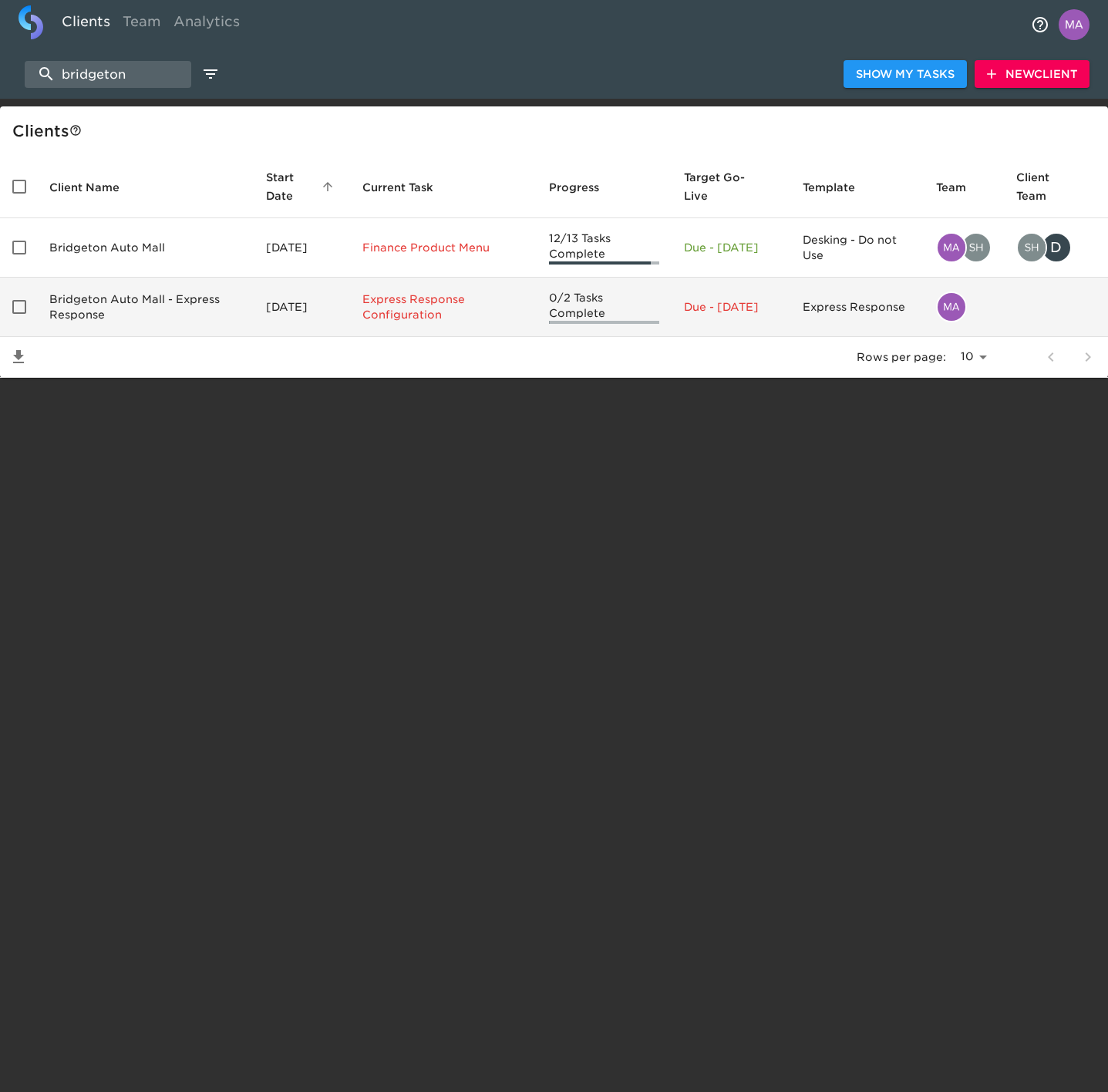
type input "bridgeton"
click at [178, 308] on td "Bridgeton Auto Mall - Express Response" at bounding box center [146, 307] width 217 height 60
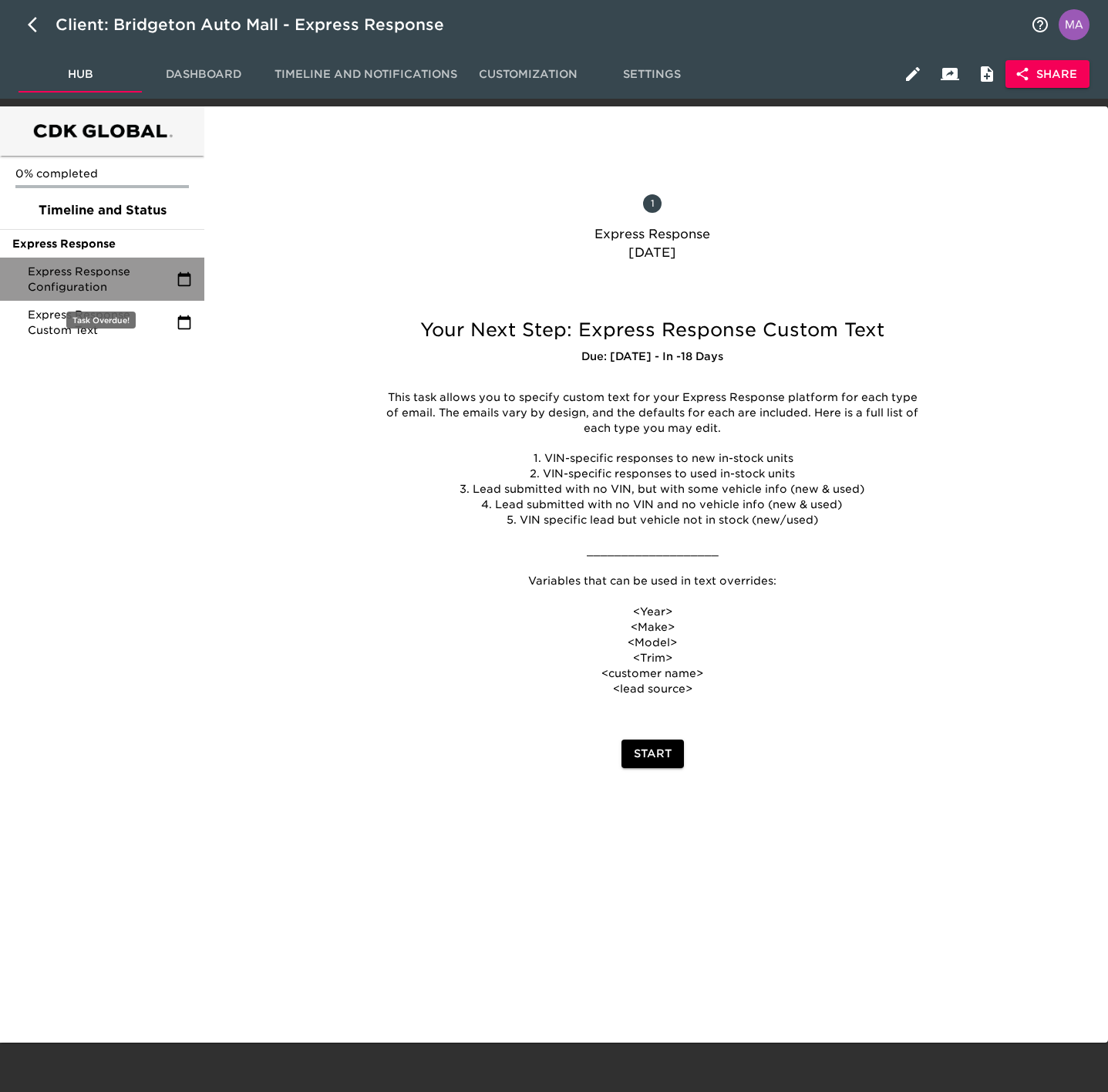
click at [144, 283] on span "Express Response Configuration" at bounding box center [102, 278] width 148 height 31
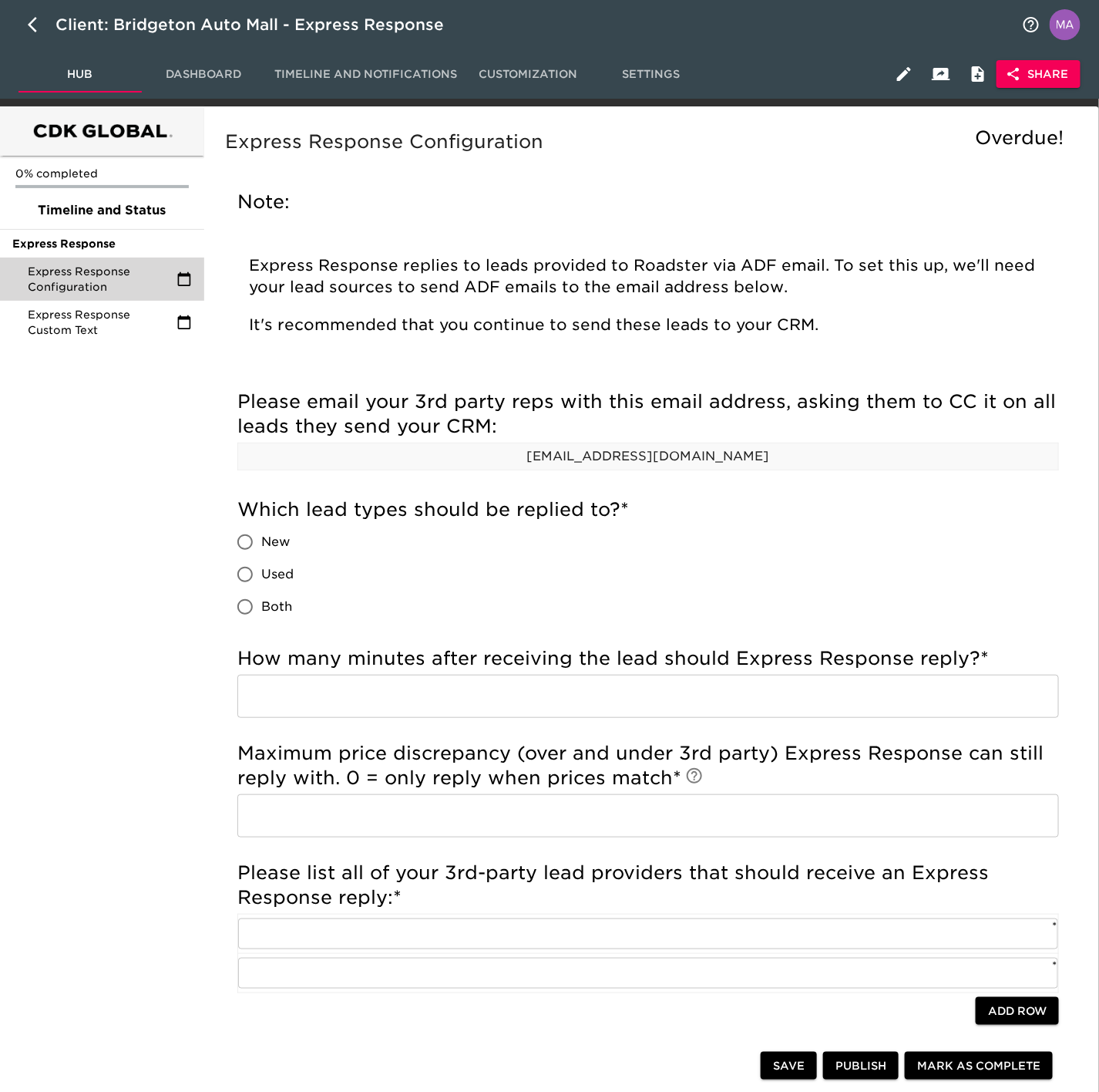
click at [574, 463] on p "[EMAIL_ADDRESS][DOMAIN_NAME]" at bounding box center [647, 456] width 820 height 19
click at [569, 458] on p "[EMAIL_ADDRESS][DOMAIN_NAME]" at bounding box center [647, 456] width 820 height 19
click at [782, 458] on p "[EMAIL_ADDRESS][DOMAIN_NAME]" at bounding box center [647, 456] width 820 height 19
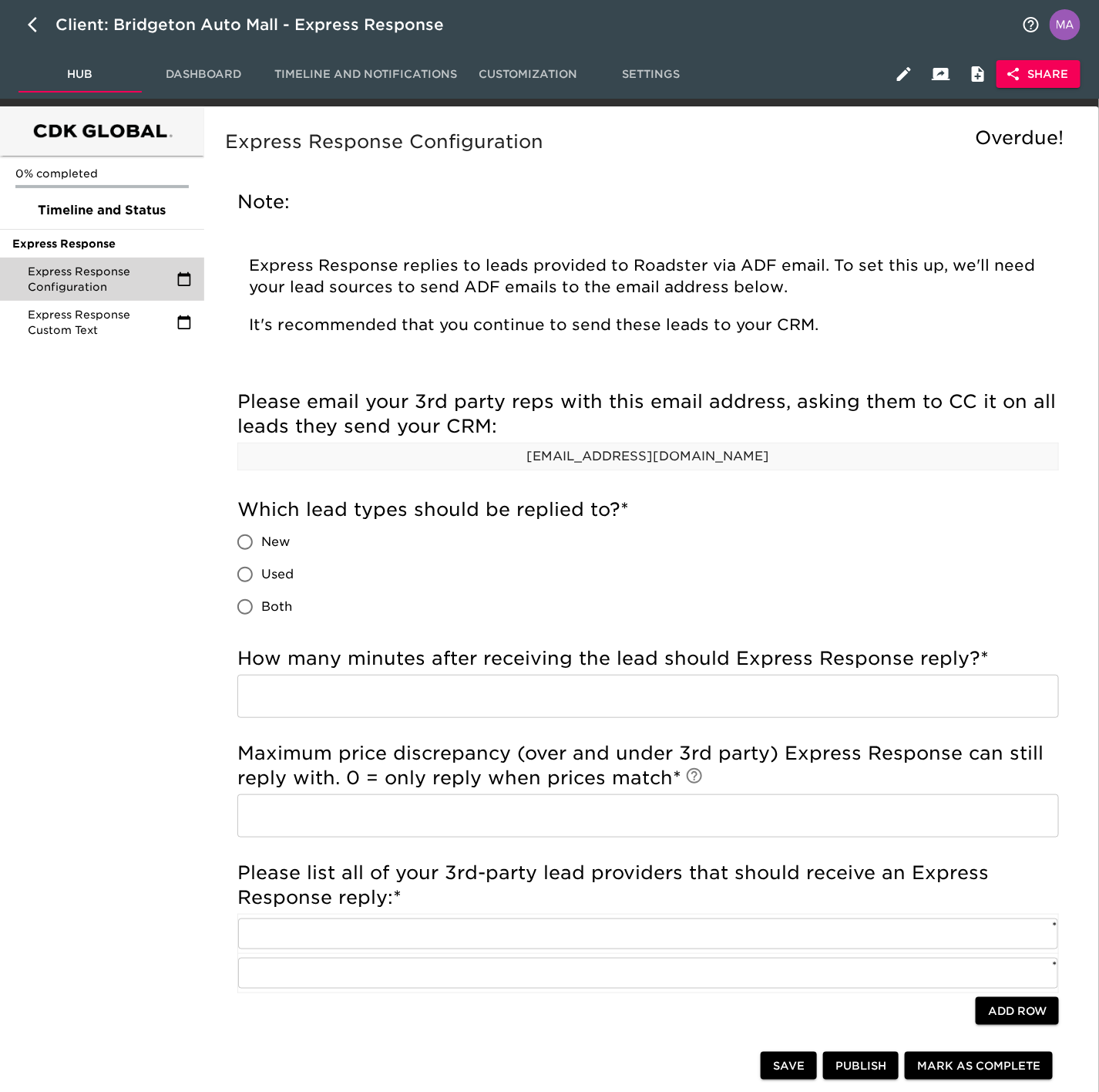
click at [782, 458] on p "[EMAIL_ADDRESS][DOMAIN_NAME]" at bounding box center [647, 456] width 820 height 19
click at [782, 490] on div "Which lead types should be replied to? * New Used Both" at bounding box center [647, 563] width 821 height 148
click at [200, 581] on div "0% completed Timeline and Status Express Response Express Response Configuratio…" at bounding box center [102, 884] width 204 height 1556
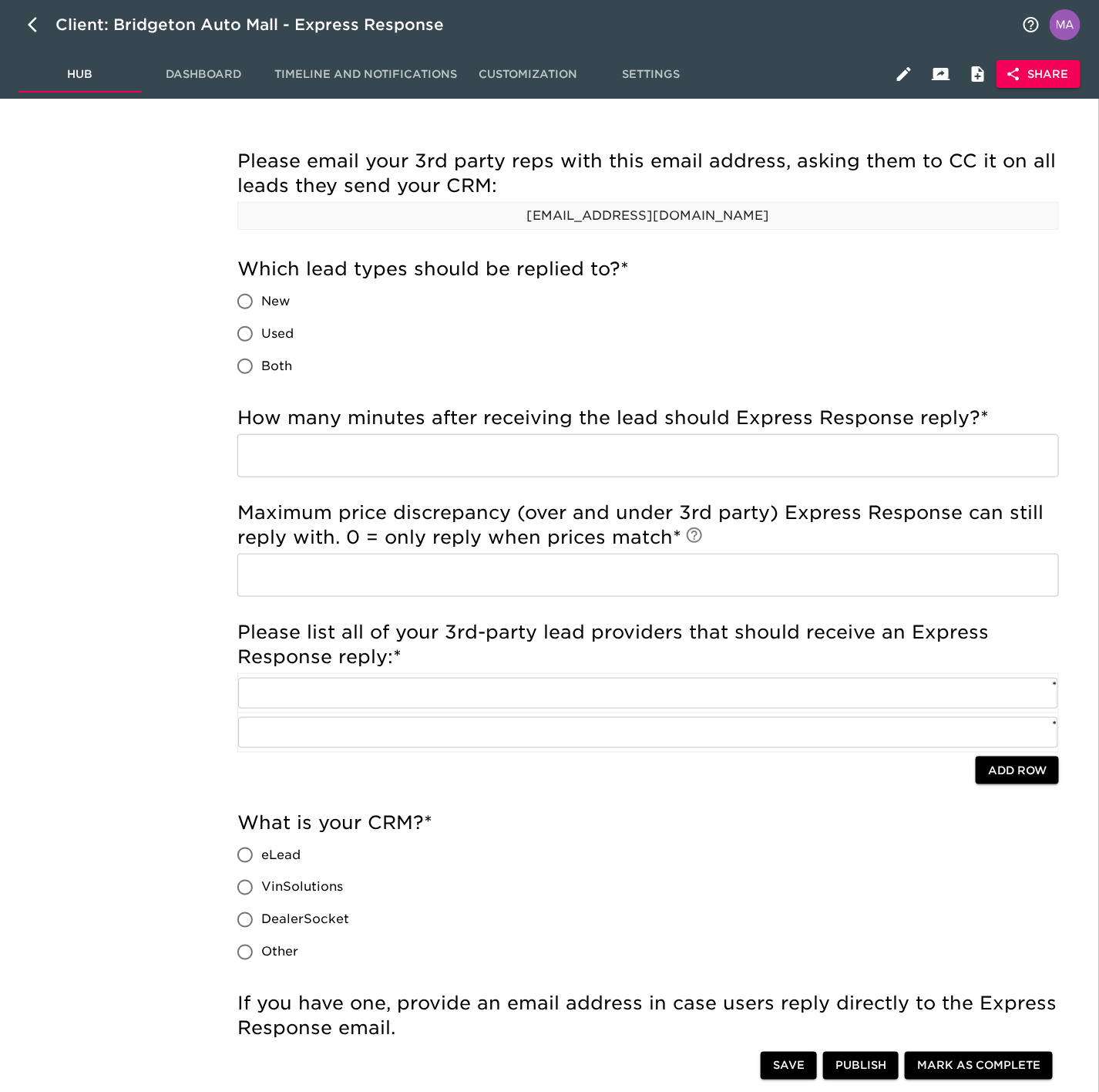
scroll to position [463, 0]
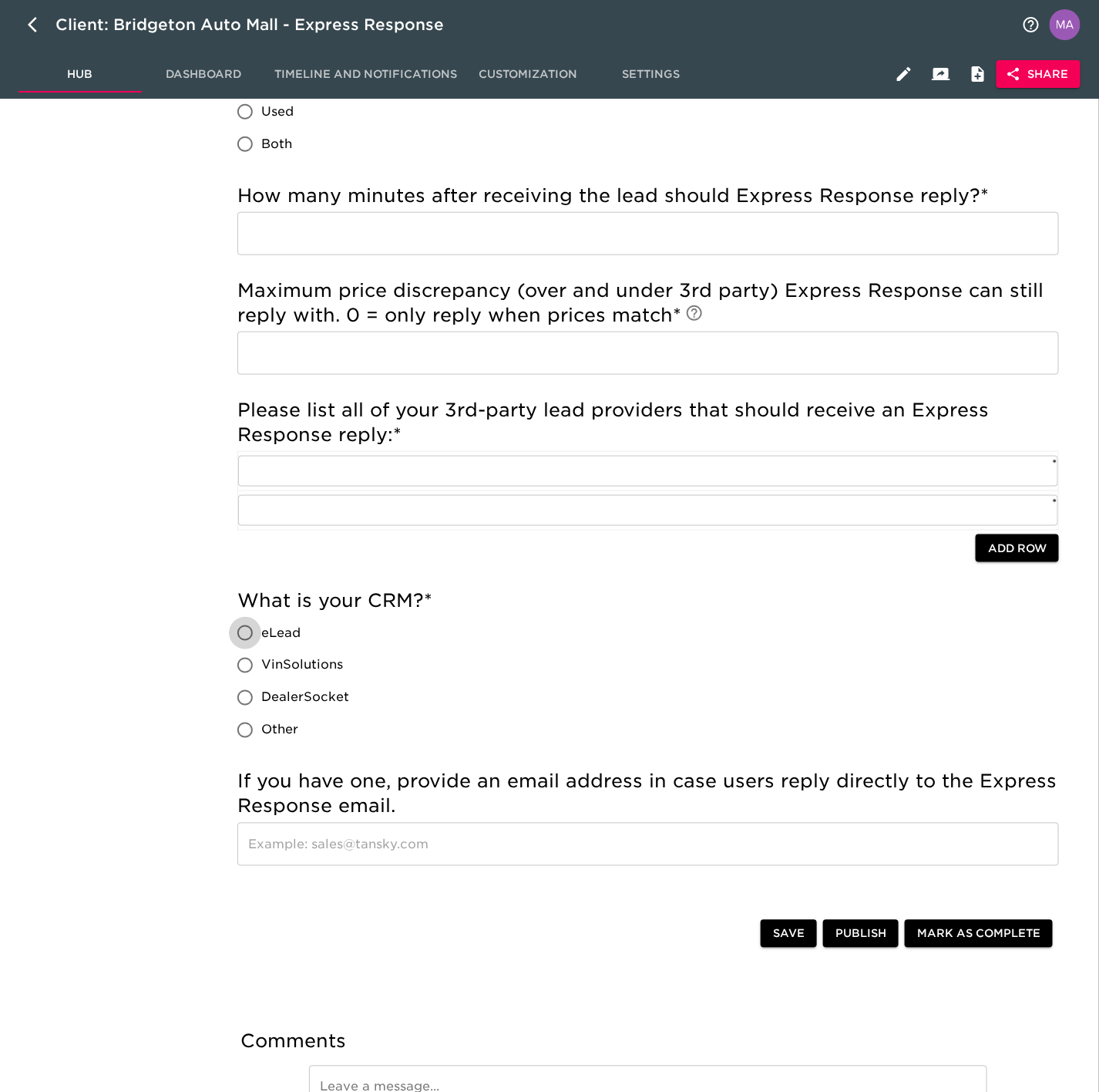
click at [242, 629] on input "eLead" at bounding box center [244, 633] width 33 height 33
radio input "true"
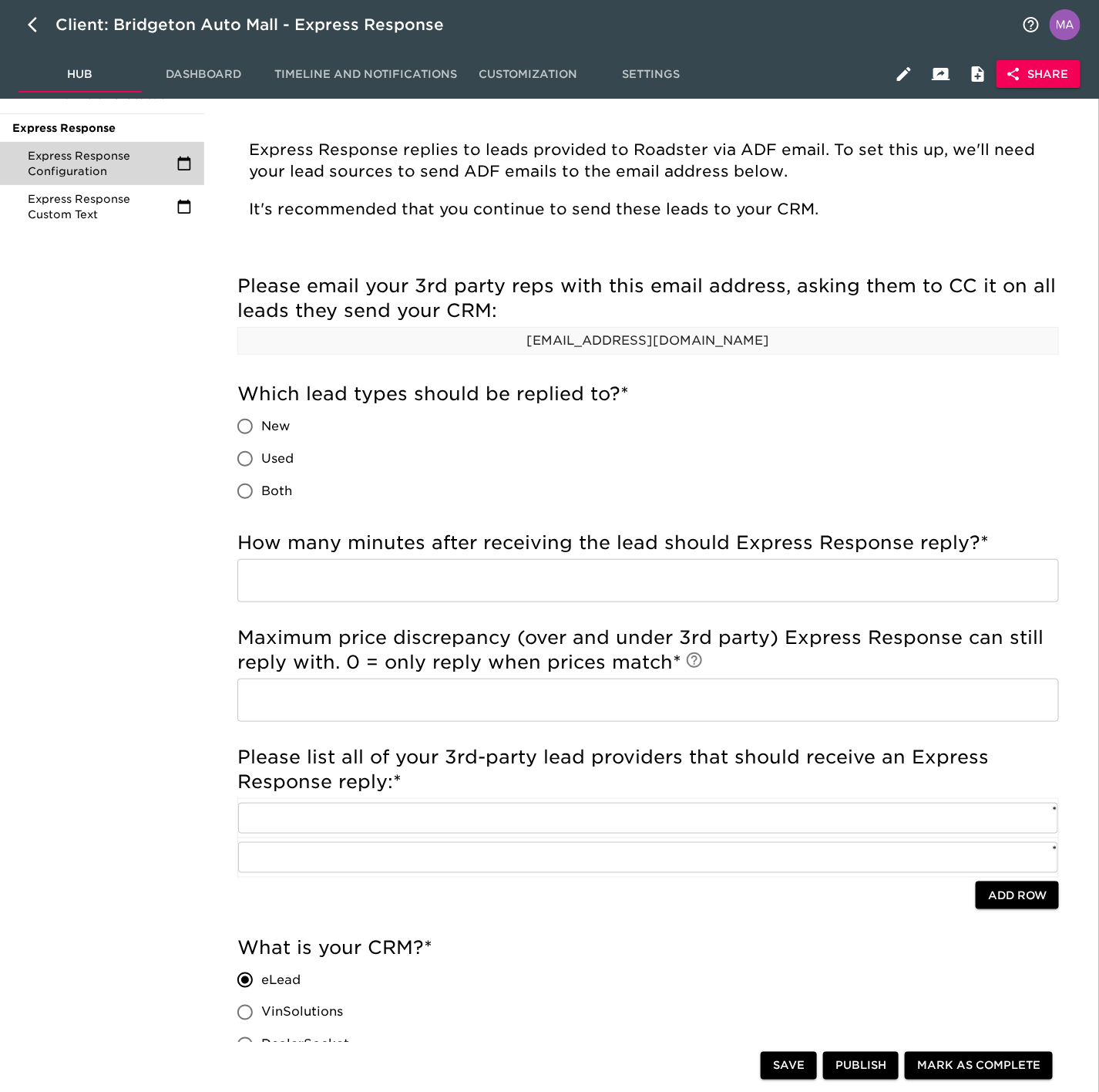
scroll to position [0, 0]
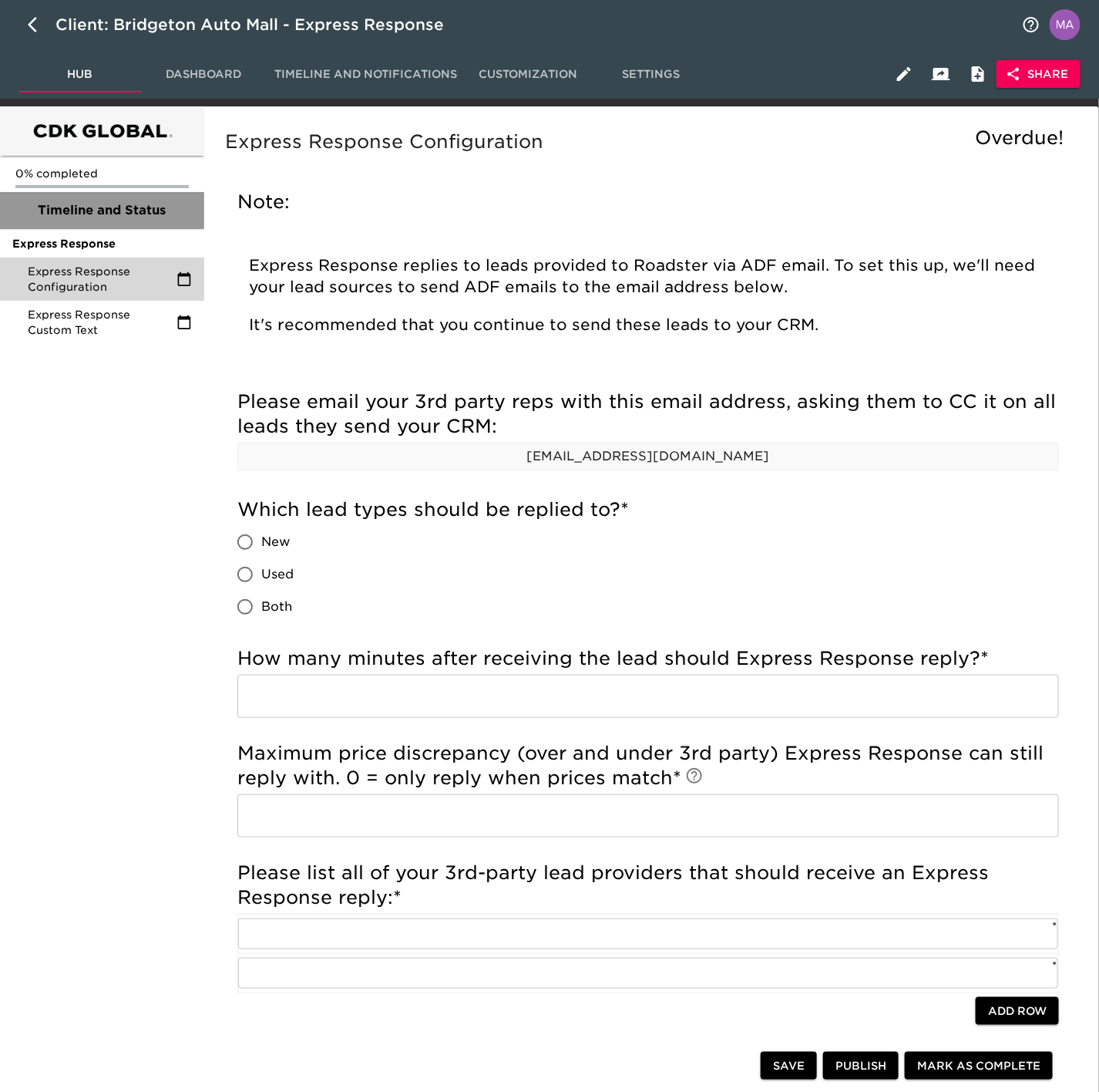
click at [136, 210] on span "Timeline and Status" at bounding box center [102, 211] width 179 height 19
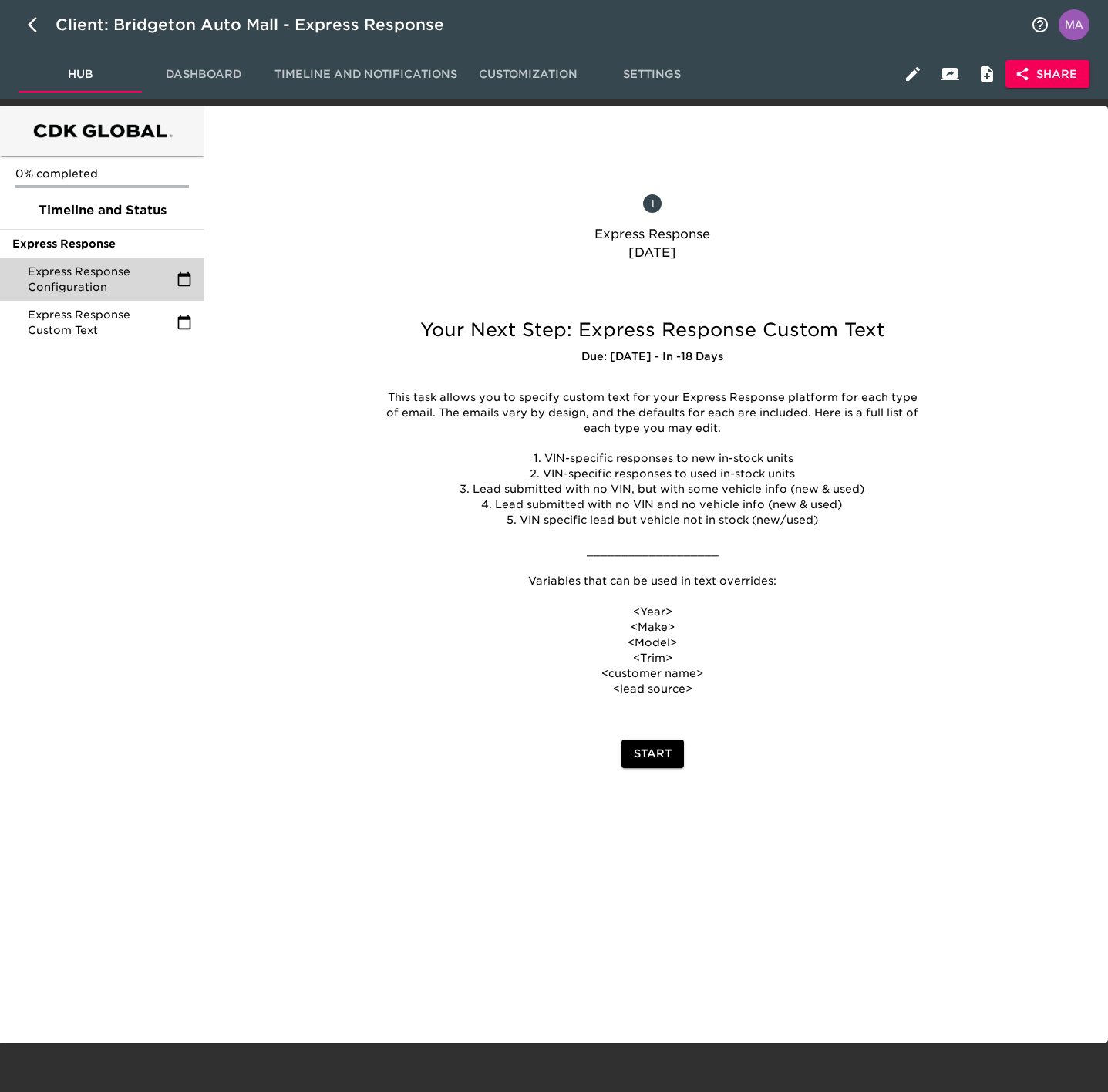
click at [632, 764] on button "Start" at bounding box center [652, 753] width 63 height 29
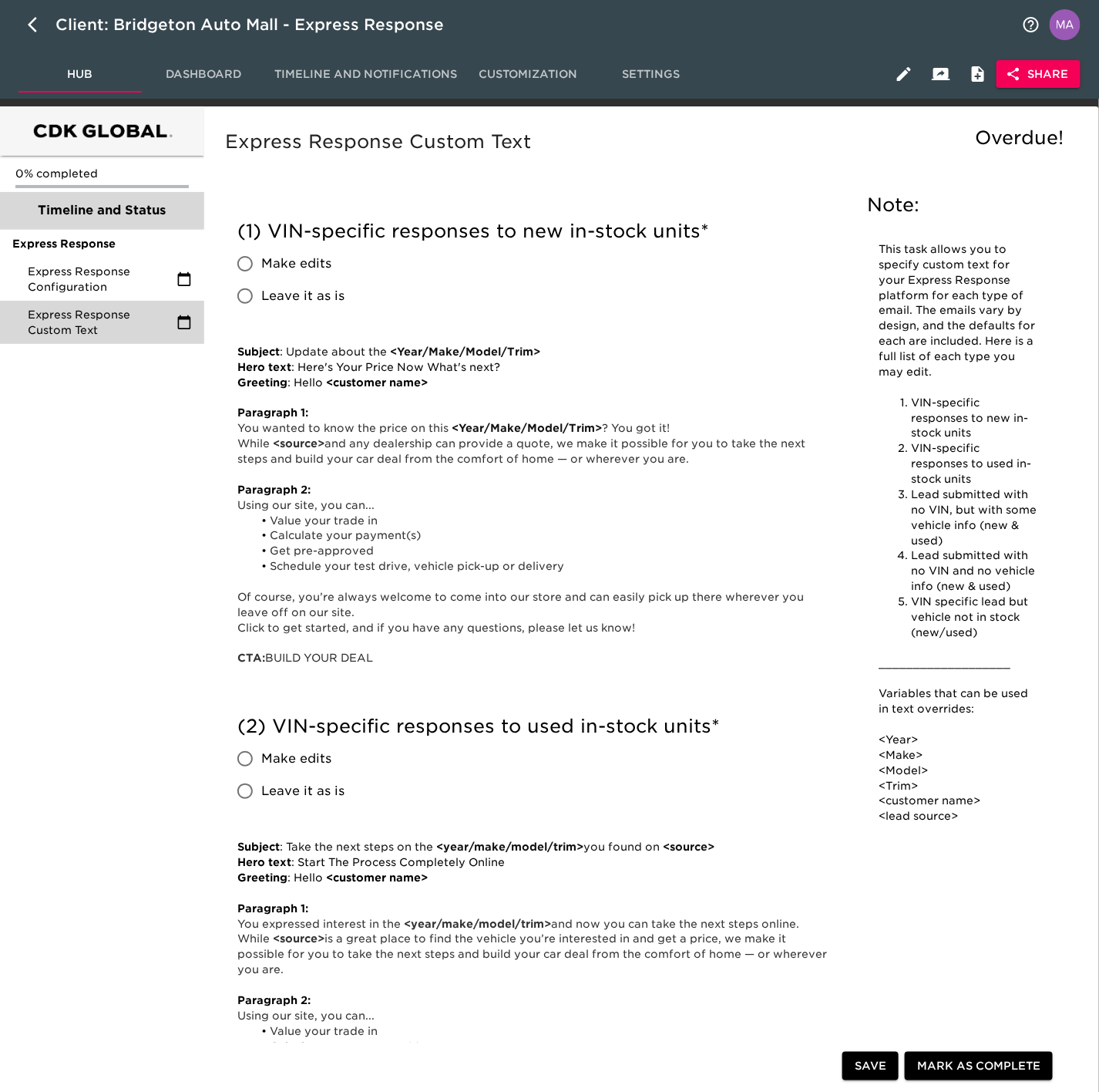
click at [113, 214] on span "Timeline and Status" at bounding box center [102, 211] width 179 height 19
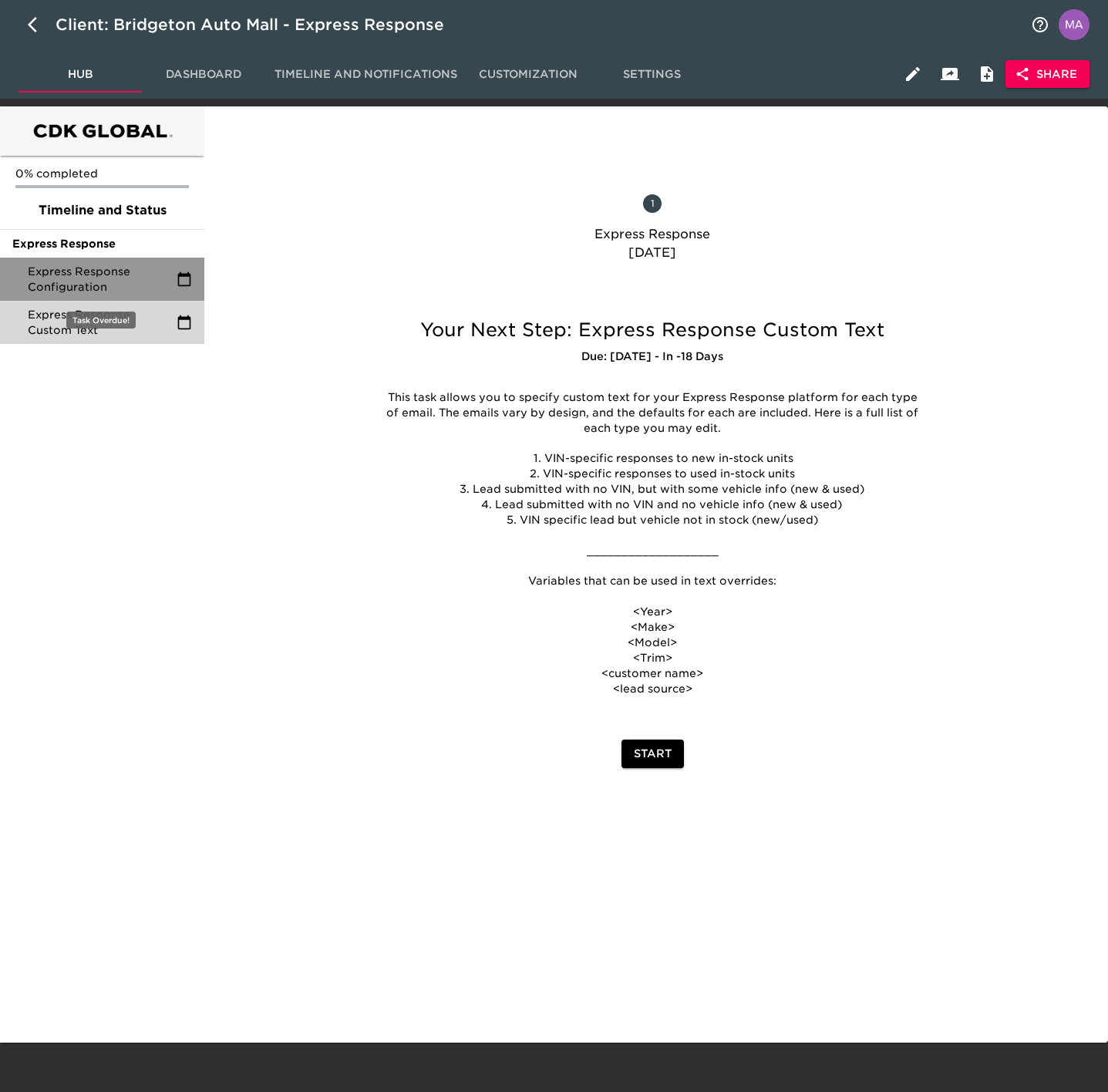
click at [118, 283] on span "Express Response Configuration" at bounding box center [102, 278] width 148 height 31
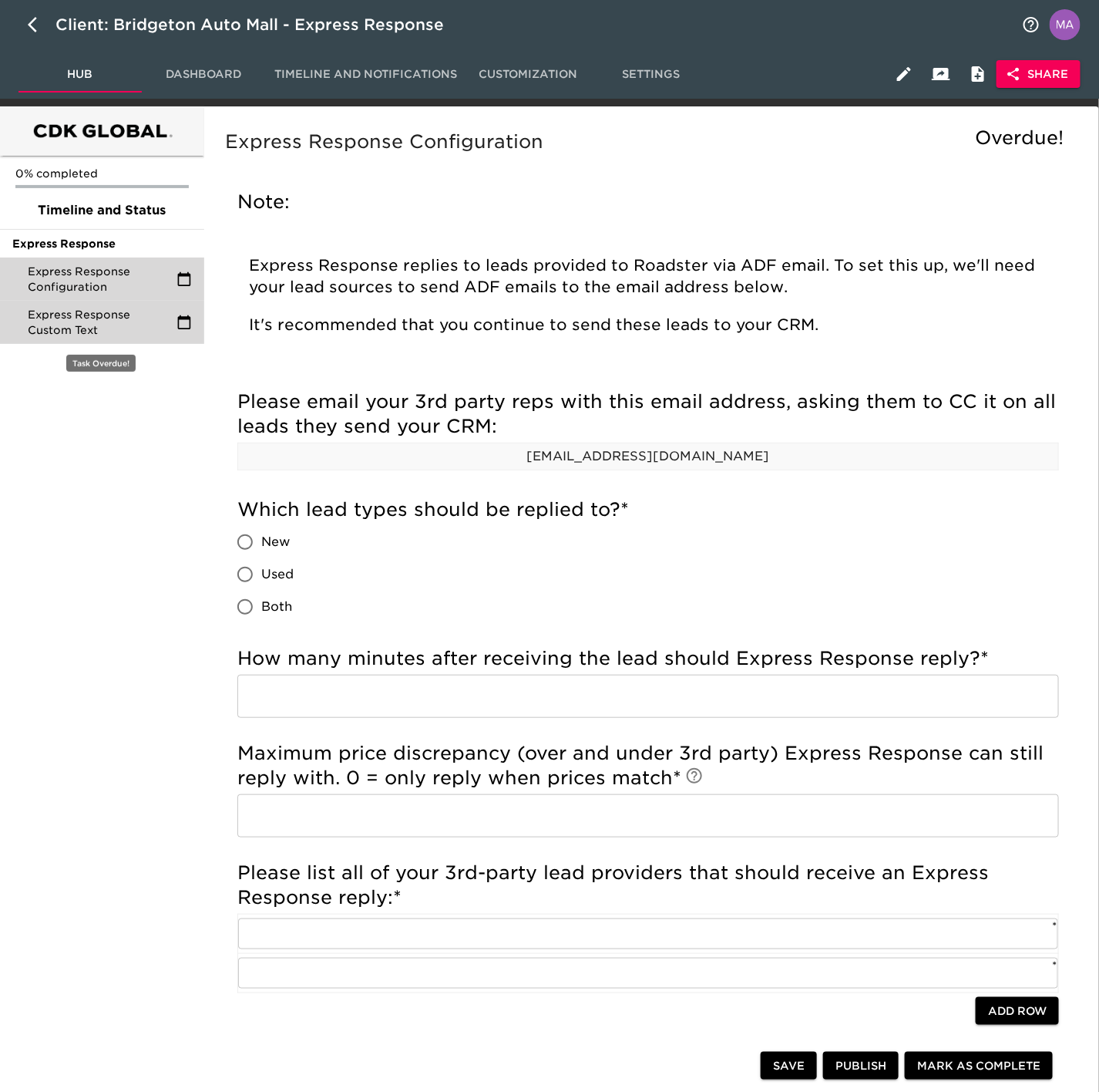
click at [118, 327] on span "Express Response Custom Text" at bounding box center [102, 322] width 148 height 31
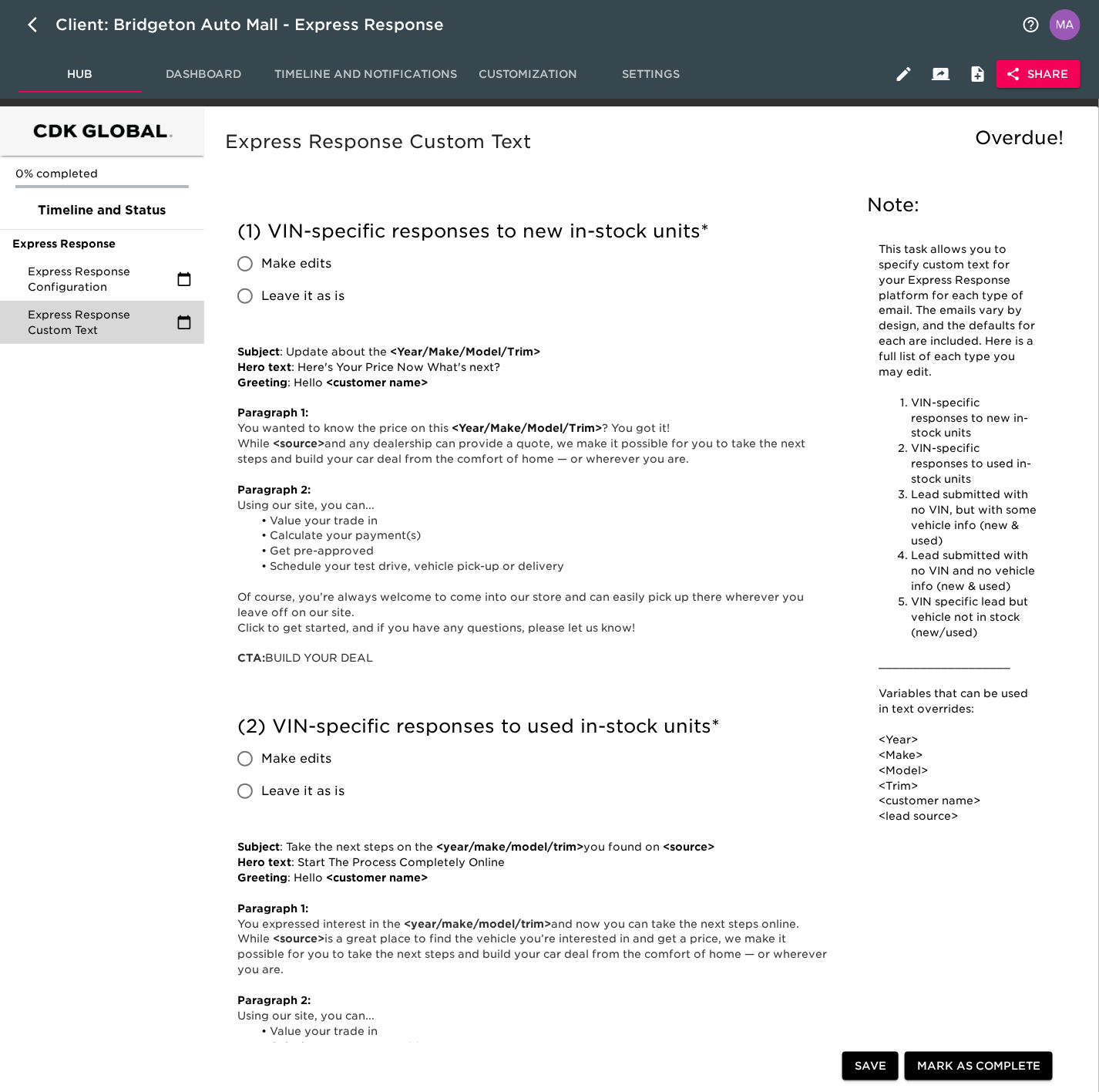
drag, startPoint x: 118, startPoint y: 326, endPoint x: 113, endPoint y: 277, distance: 49.3
click at [113, 277] on ul "0% completed Timeline and Status Express Response Express Response Configuratio…" at bounding box center [102, 253] width 204 height 194
click at [139, 297] on div "Express Response Configuration" at bounding box center [102, 279] width 204 height 43
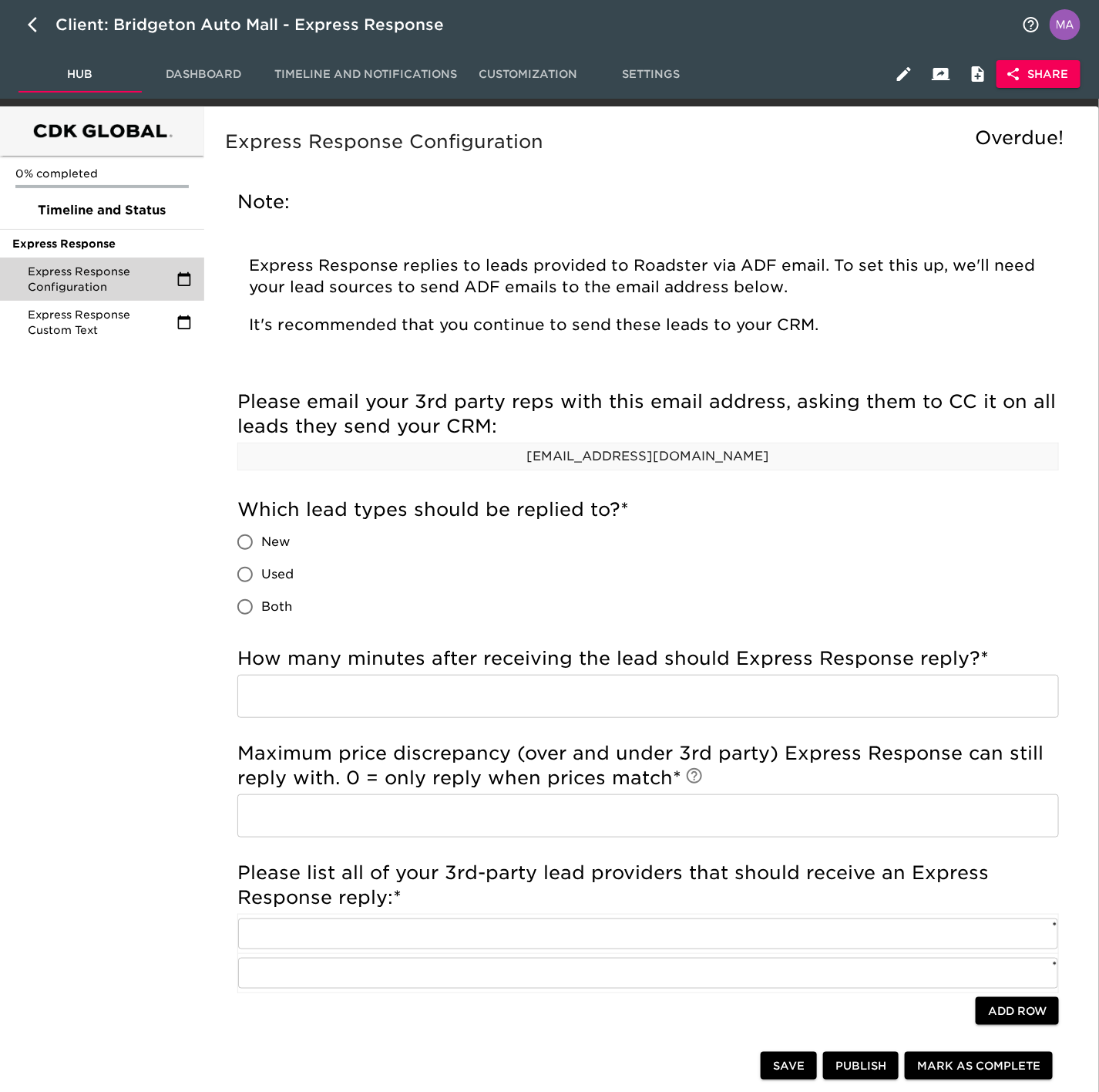
click at [1026, 67] on span "Share" at bounding box center [1038, 74] width 60 height 20
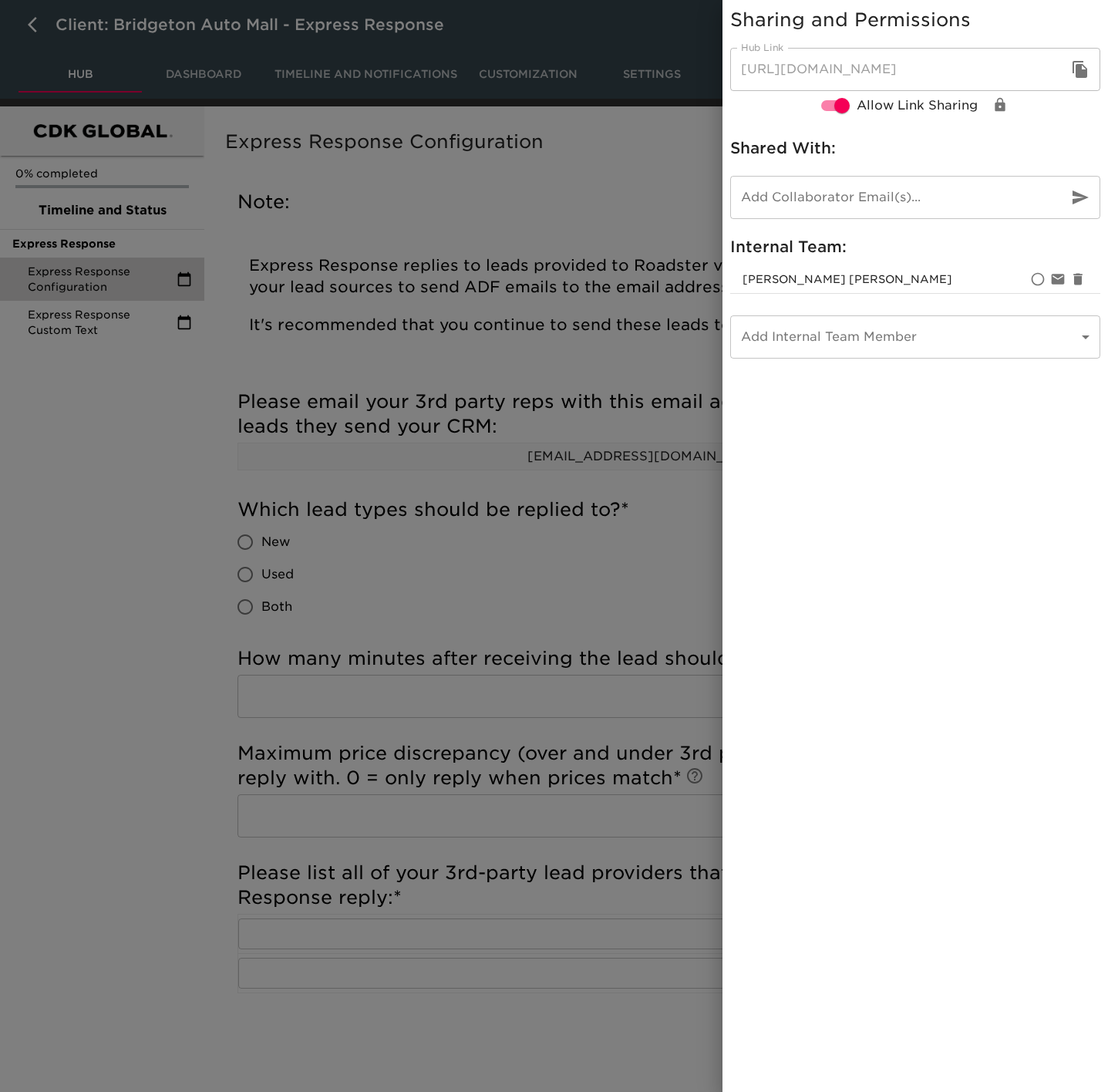
click at [976, 192] on input "email" at bounding box center [892, 197] width 326 height 43
type input "[EMAIL_ADDRESS][DOMAIN_NAME]"
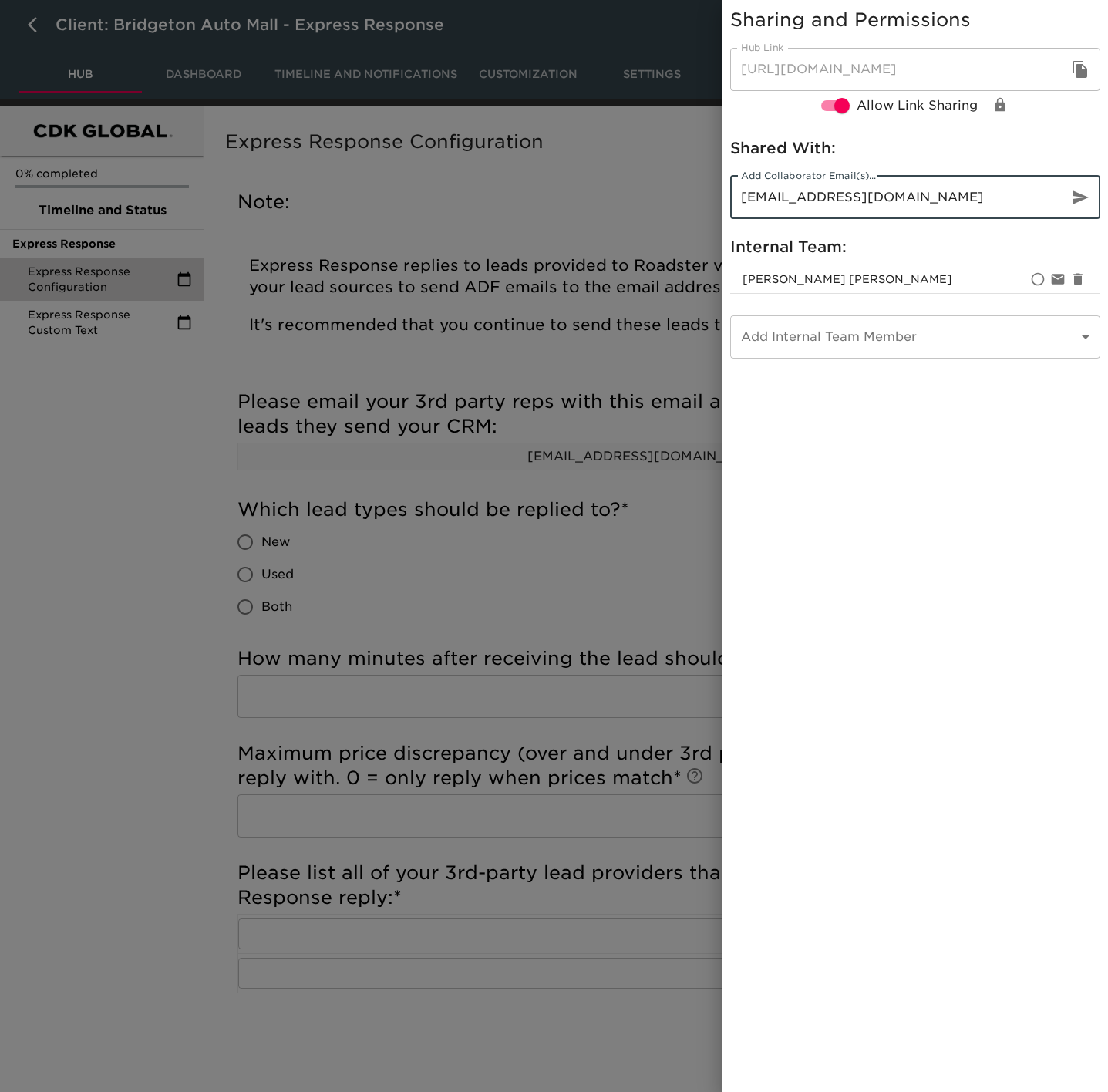
click at [1023, 136] on h6 "Shared With:" at bounding box center [915, 147] width 370 height 24
click at [1074, 179] on button "button" at bounding box center [1080, 198] width 37 height 37
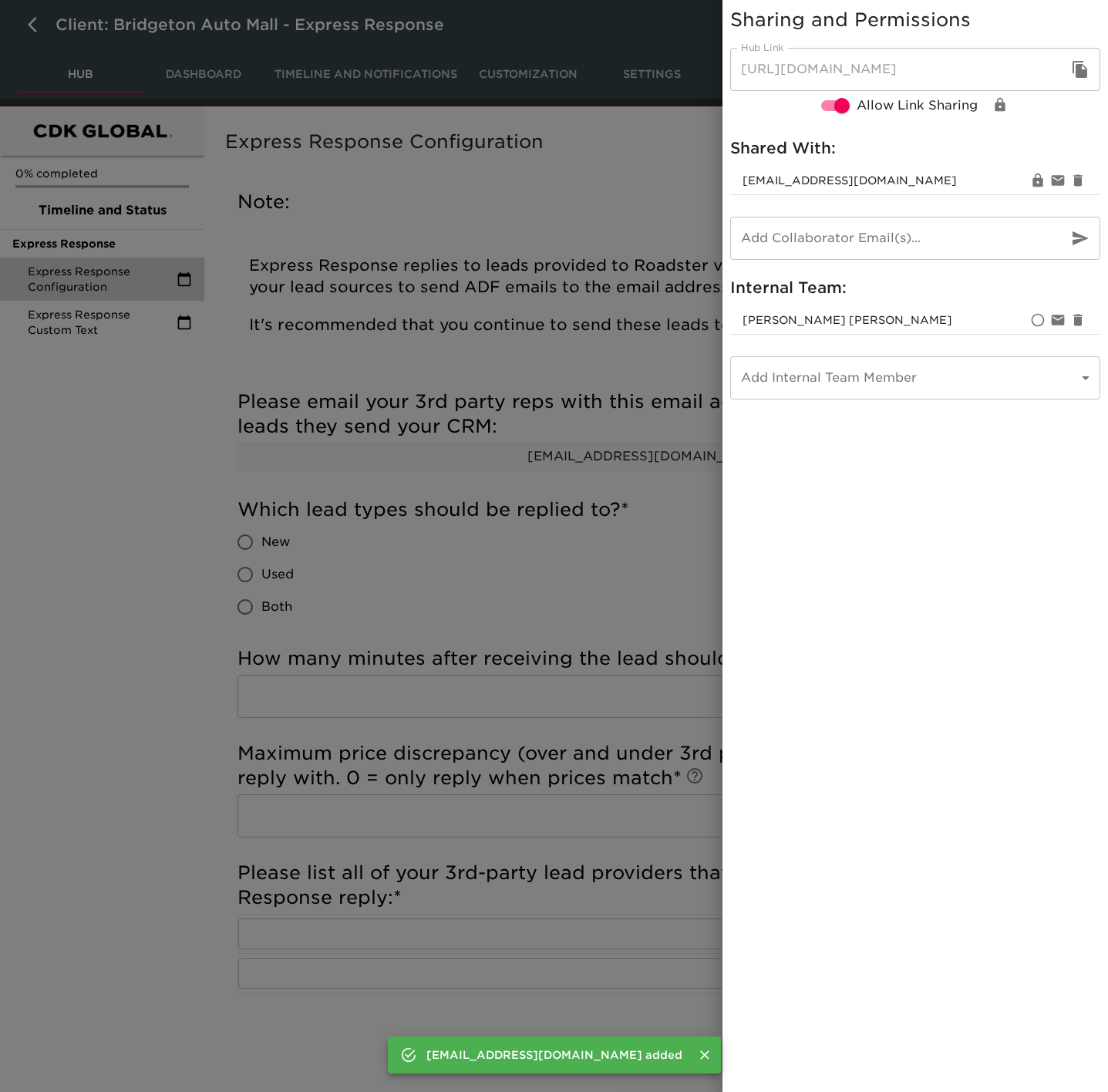
click at [82, 662] on div at bounding box center [554, 546] width 1108 height 1092
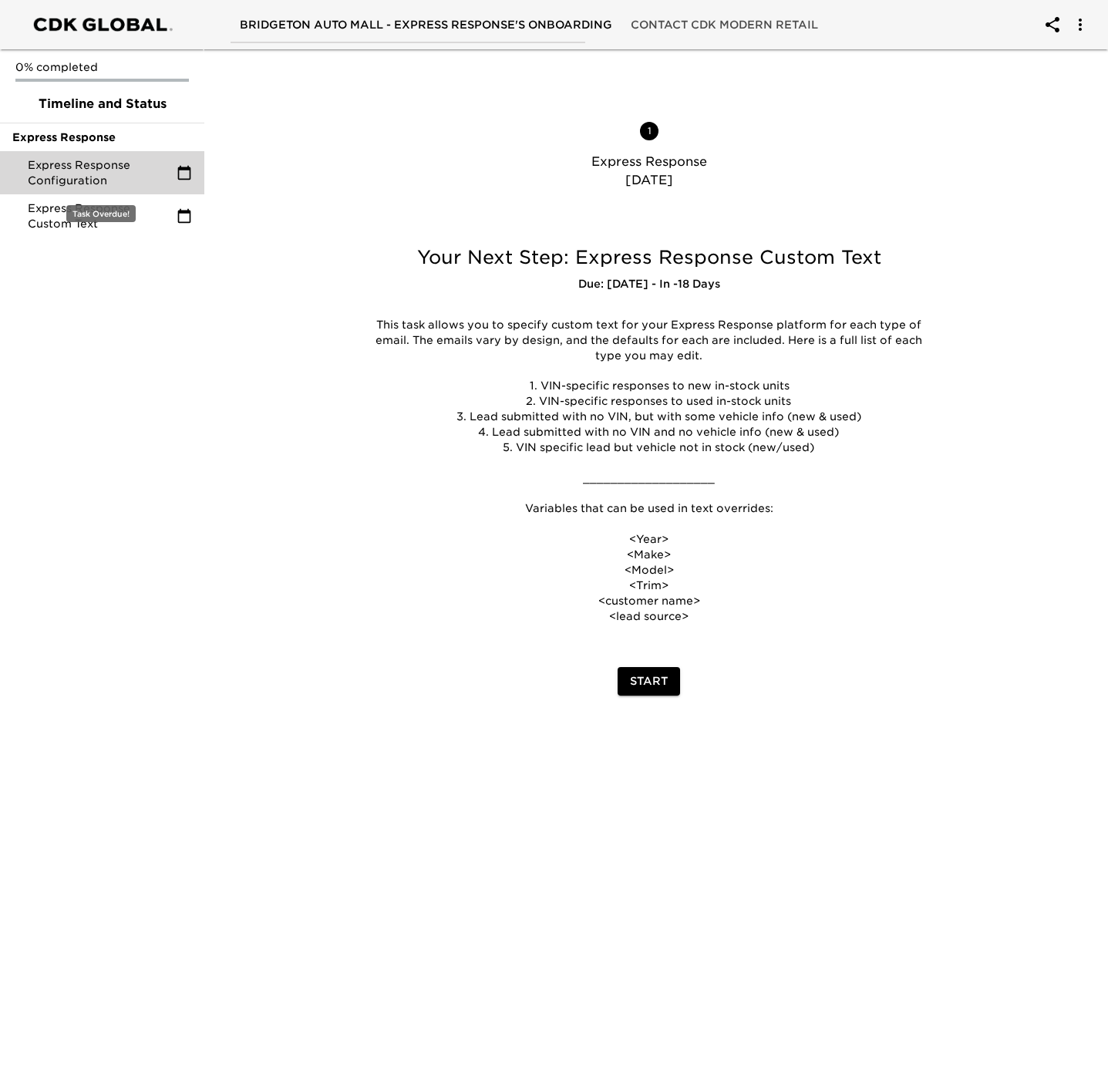
click at [91, 170] on span "Express Response Configuration" at bounding box center [102, 172] width 148 height 31
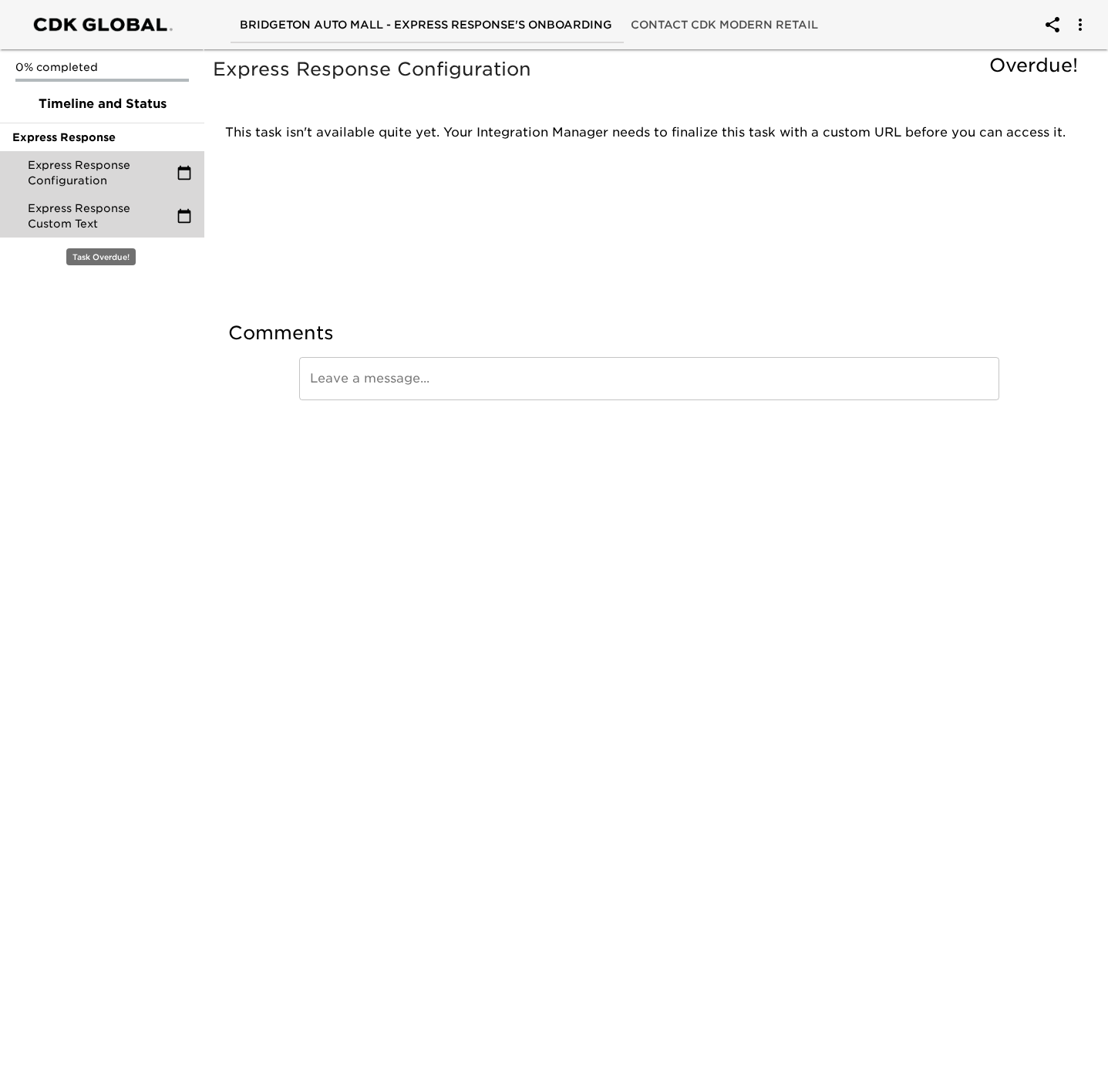
click at [77, 230] on span "Express Response Custom Text" at bounding box center [102, 216] width 148 height 31
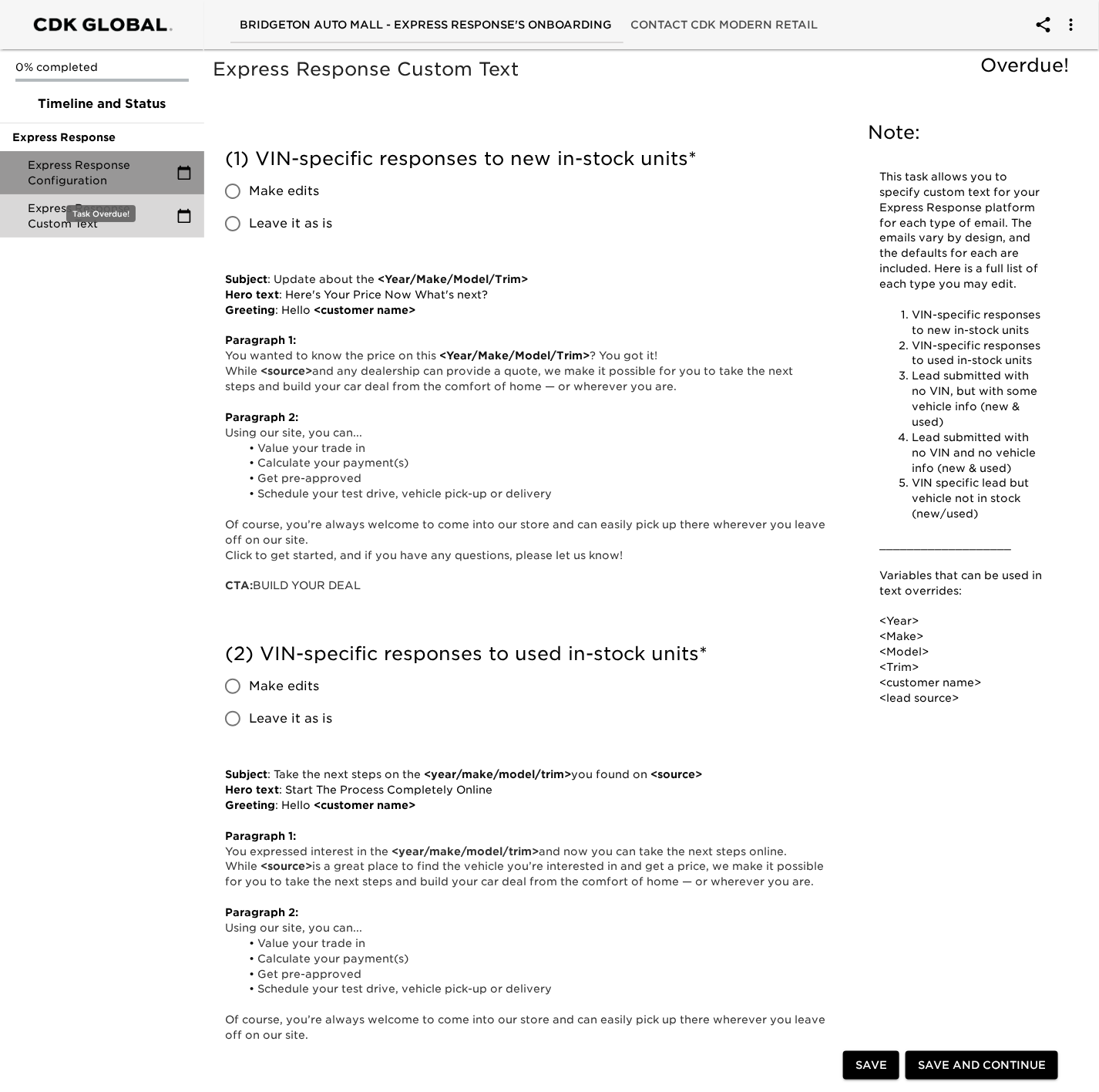
click at [95, 183] on span "Express Response Configuration" at bounding box center [102, 172] width 148 height 31
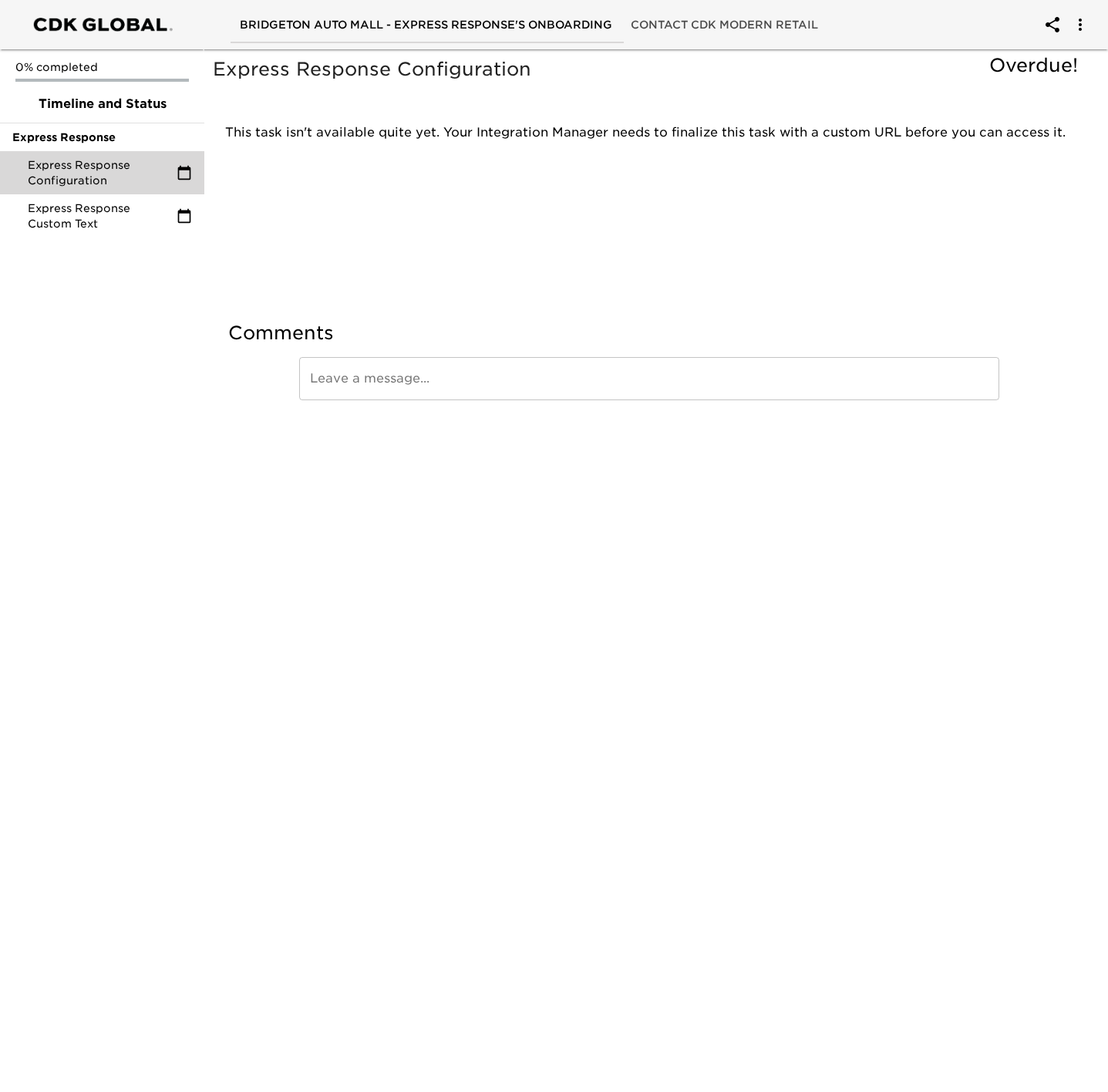
click at [355, 139] on p "This task isn't available quite yet. Your Integration Manager needs to finalize…" at bounding box center [649, 133] width 849 height 19
